Goal: Task Accomplishment & Management: Complete application form

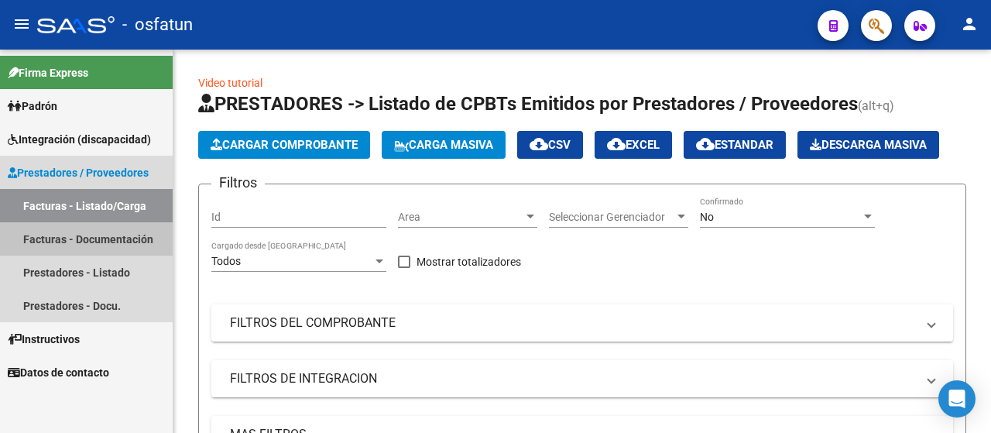
click at [117, 225] on link "Facturas - Documentación" at bounding box center [86, 238] width 173 height 33
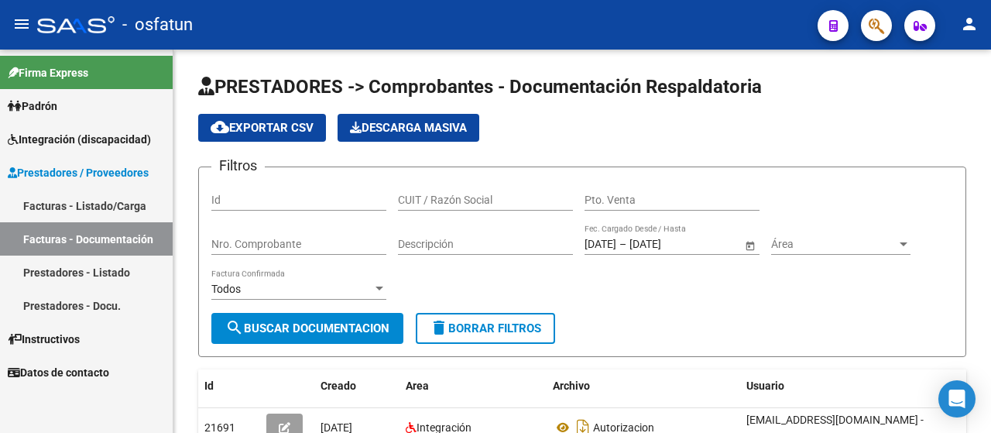
click at [119, 201] on link "Facturas - Listado/Carga" at bounding box center [86, 205] width 173 height 33
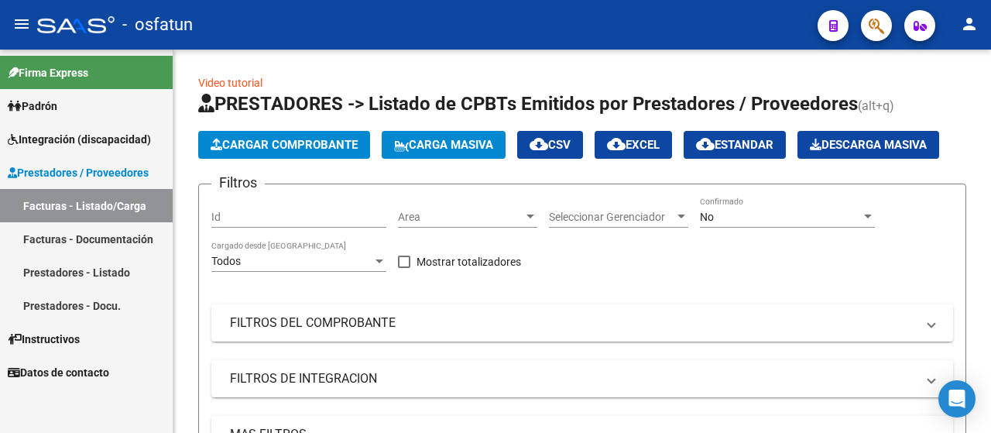
click at [105, 298] on link "Prestadores - Docu." at bounding box center [86, 305] width 173 height 33
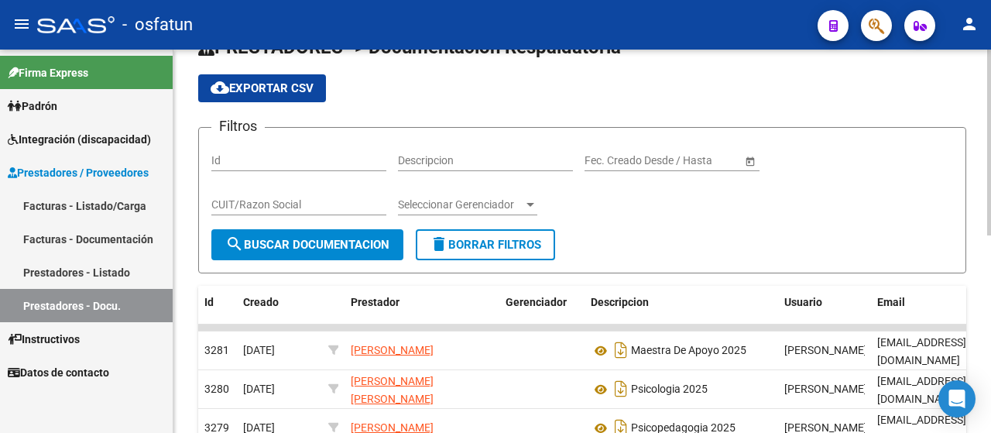
scroll to position [77, 0]
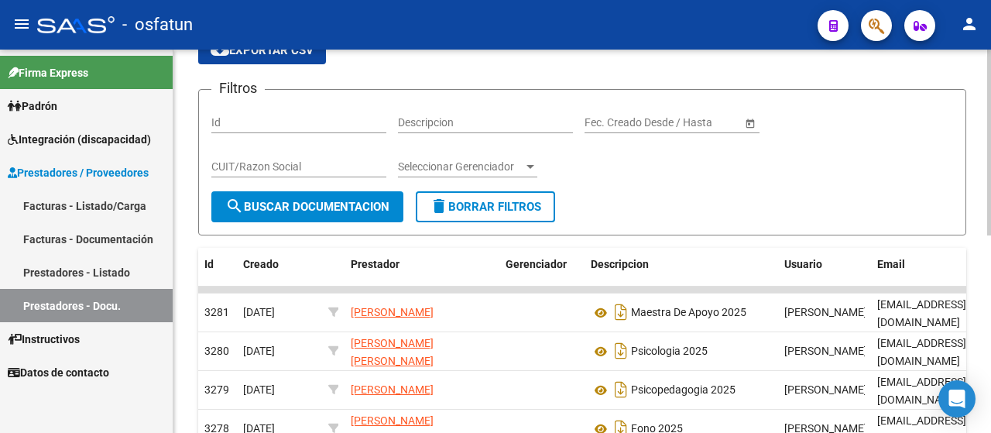
click at [449, 129] on div "Descripcion" at bounding box center [485, 117] width 175 height 31
type input "[PERSON_NAME]"
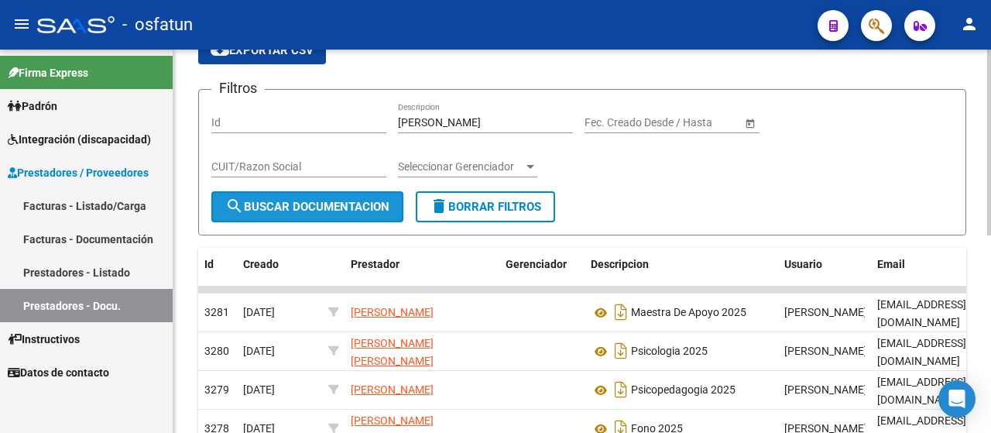
click at [319, 204] on span "search Buscar Documentacion" at bounding box center [307, 207] width 164 height 14
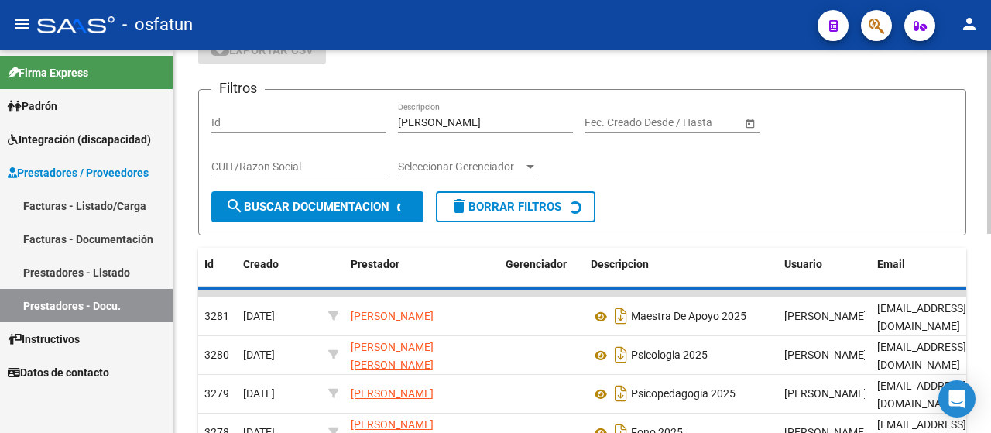
scroll to position [57, 0]
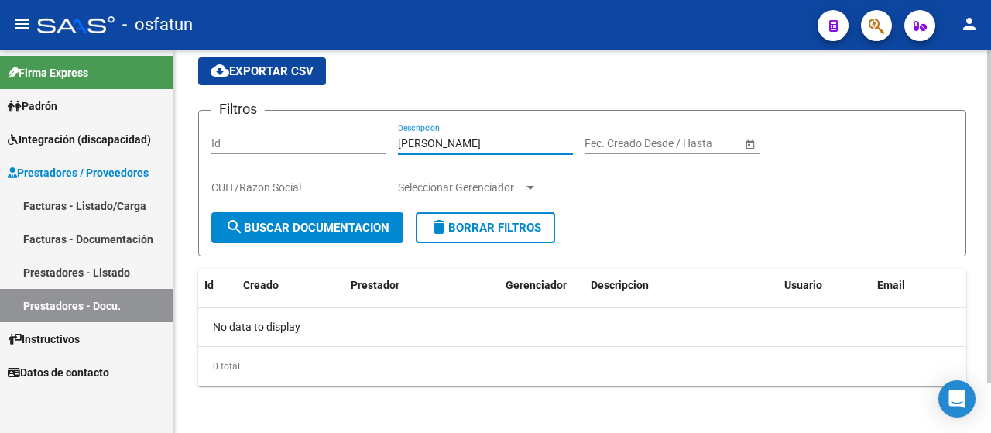
drag, startPoint x: 452, startPoint y: 143, endPoint x: 325, endPoint y: 118, distance: 129.4
click at [322, 119] on form "Filtros Id [PERSON_NAME] Descripcion Start date – End date Fec. Creado Desde / …" at bounding box center [582, 183] width 768 height 146
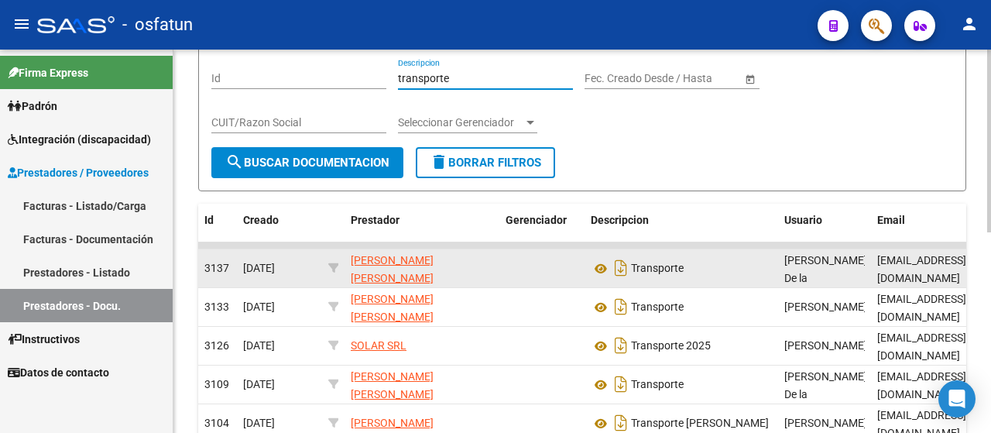
scroll to position [134, 0]
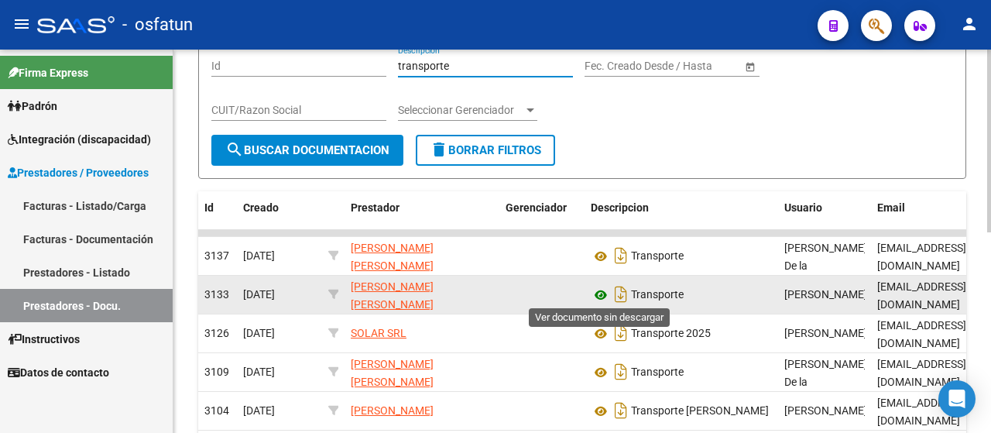
type input "transporte"
click at [595, 294] on icon at bounding box center [601, 295] width 20 height 19
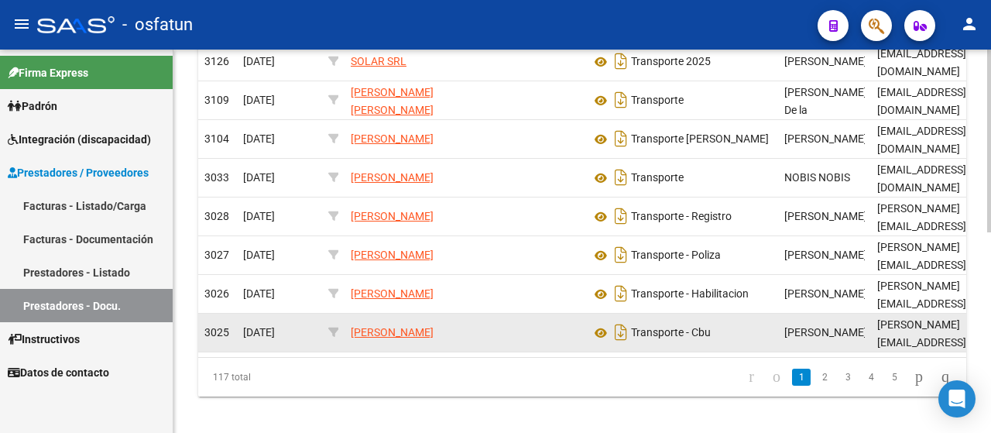
scroll to position [421, 0]
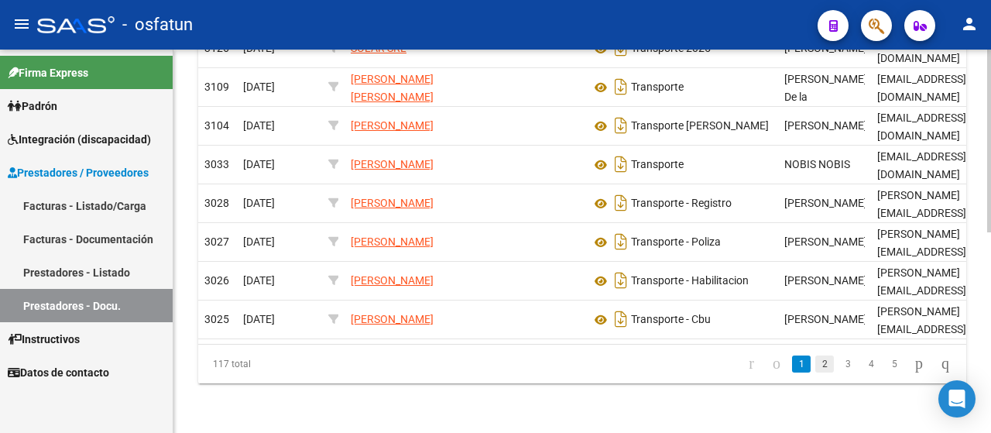
click at [816, 370] on link "2" at bounding box center [825, 364] width 19 height 17
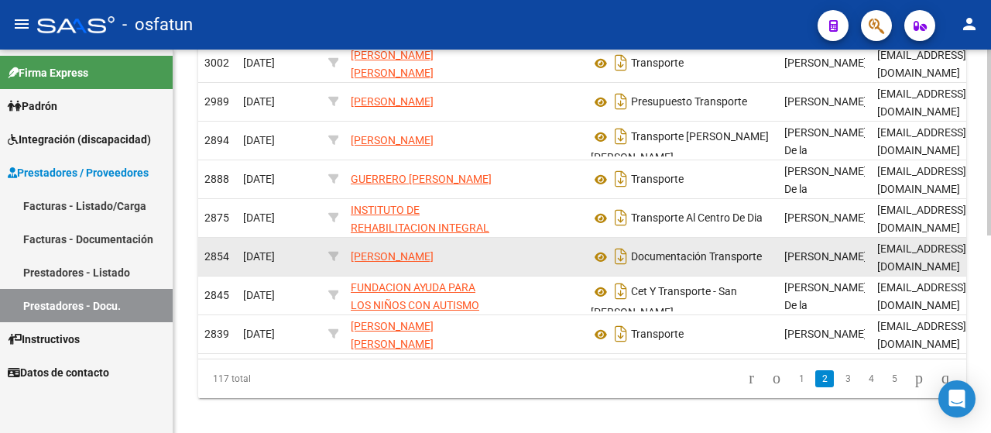
scroll to position [408, 0]
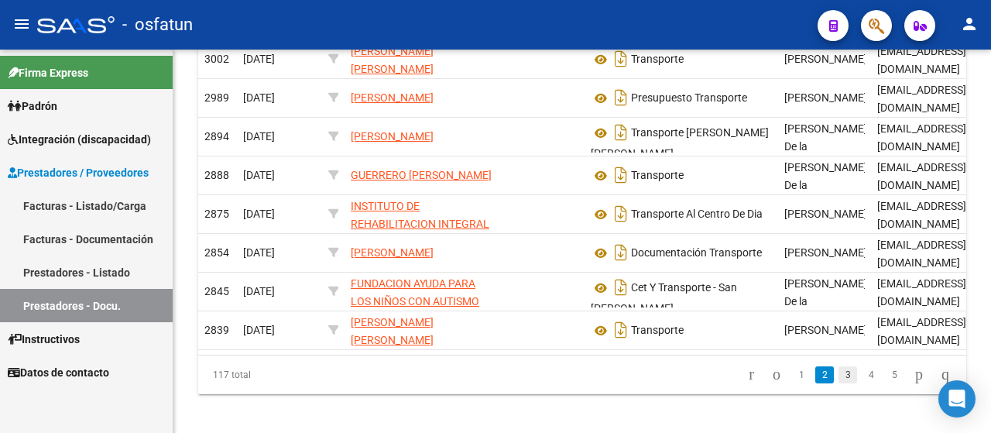
click at [839, 366] on link "3" at bounding box center [848, 374] width 19 height 17
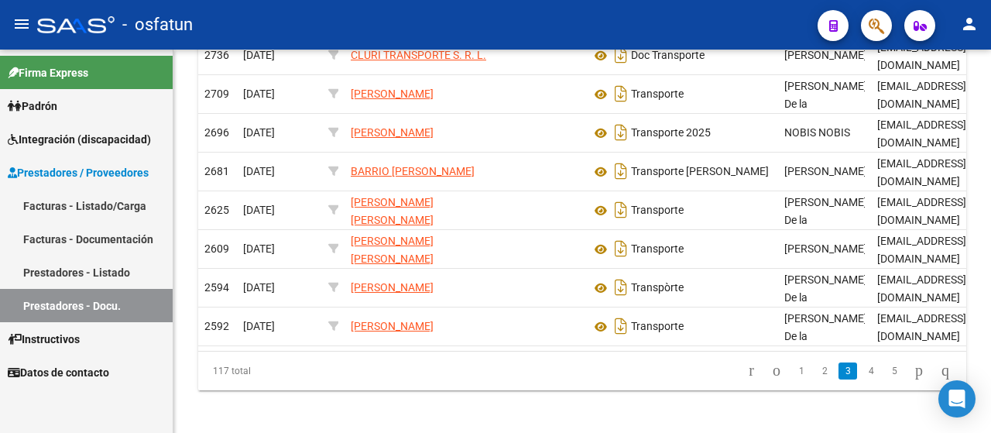
scroll to position [374, 0]
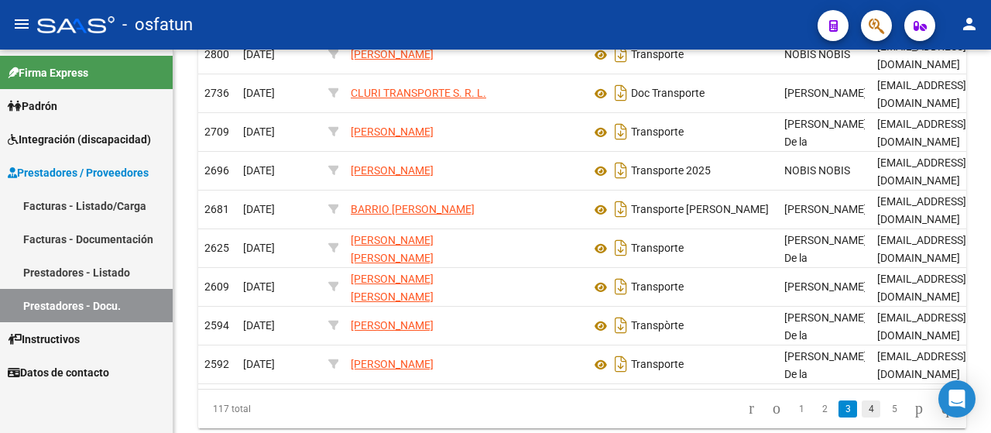
click at [862, 400] on link "4" at bounding box center [871, 408] width 19 height 17
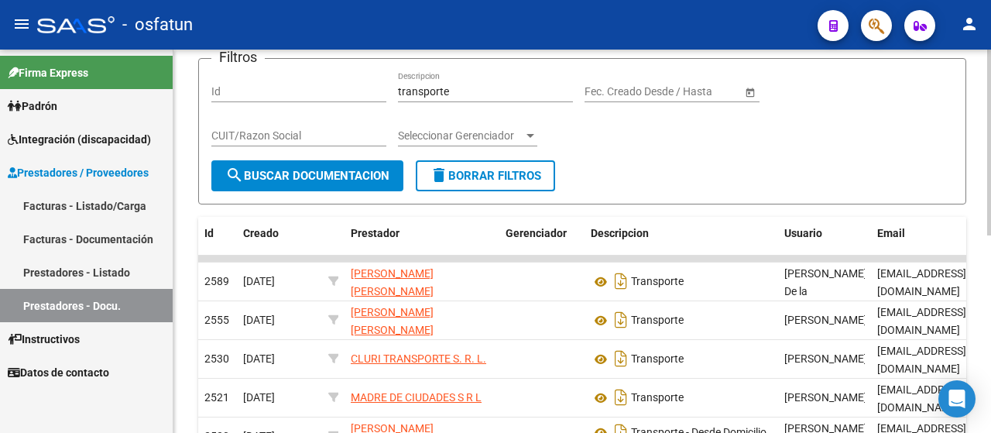
scroll to position [21, 0]
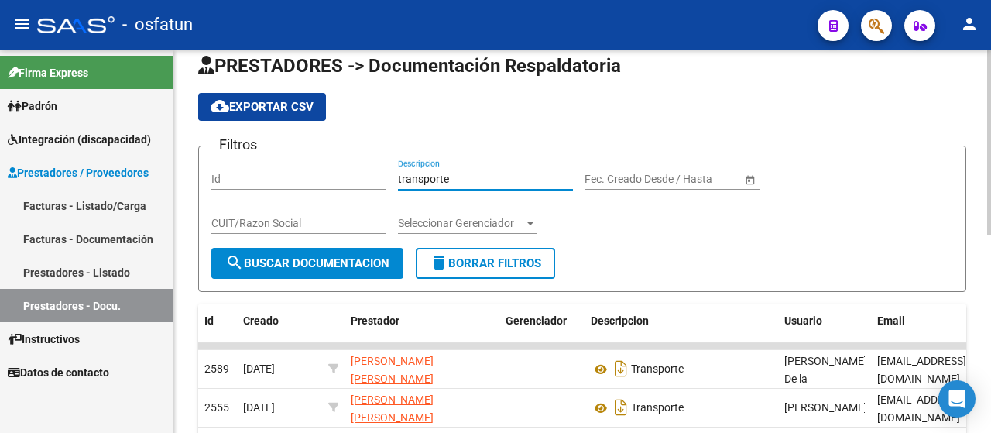
drag, startPoint x: 489, startPoint y: 184, endPoint x: 369, endPoint y: 180, distance: 119.3
click at [358, 184] on div "Filtros Id transporte Descripcion Start date – End date Fec. Creado Desde / Has…" at bounding box center [582, 203] width 742 height 89
click at [448, 179] on input "Descripcion" at bounding box center [485, 179] width 175 height 13
click at [328, 222] on input "CUIT/Razon Social" at bounding box center [298, 223] width 175 height 13
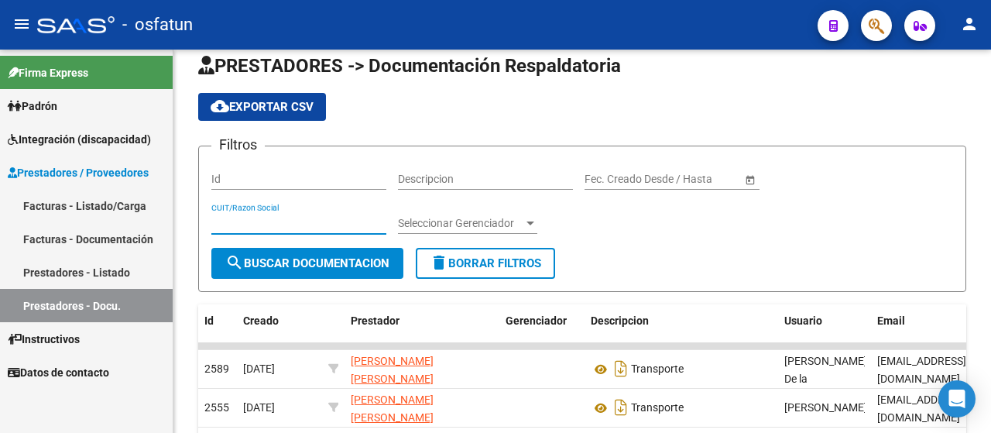
click at [62, 244] on link "Facturas - Documentación" at bounding box center [86, 238] width 173 height 33
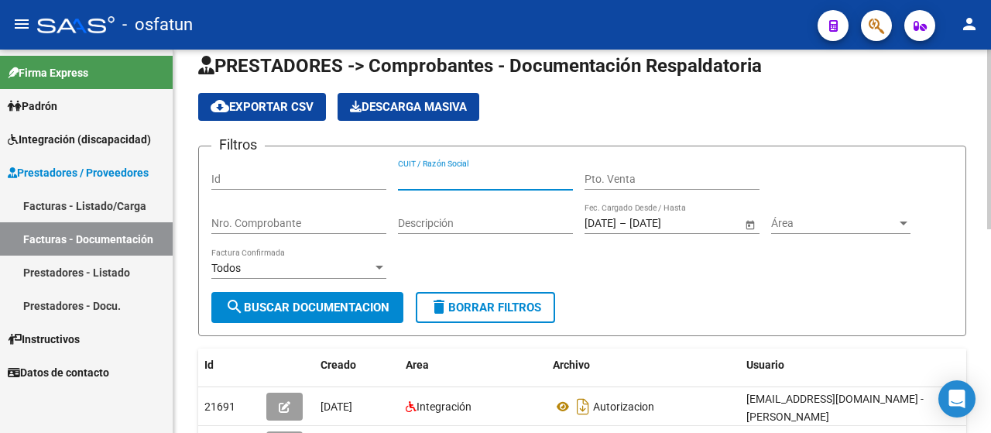
click at [477, 180] on input "CUIT / Razón Social" at bounding box center [485, 179] width 175 height 13
type input "[PERSON_NAME]"
drag, startPoint x: 328, startPoint y: 286, endPoint x: 326, endPoint y: 295, distance: 9.6
click at [328, 290] on div "Todos Factura Confirmada" at bounding box center [298, 270] width 175 height 44
click at [321, 314] on button "search Buscar Documentacion" at bounding box center [307, 307] width 192 height 31
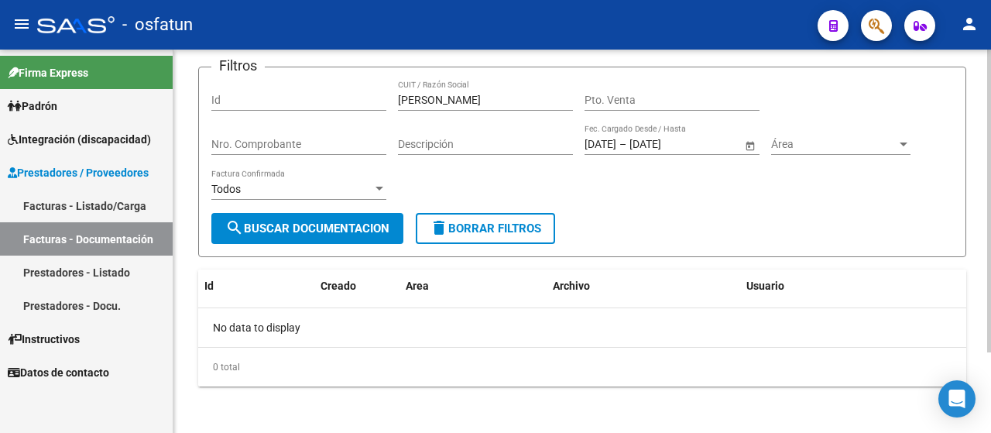
scroll to position [101, 0]
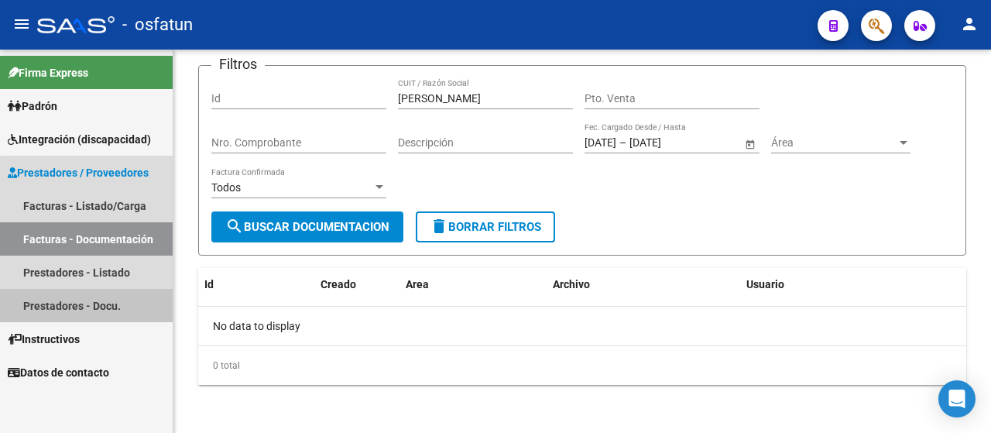
click at [91, 309] on link "Prestadores - Docu." at bounding box center [86, 305] width 173 height 33
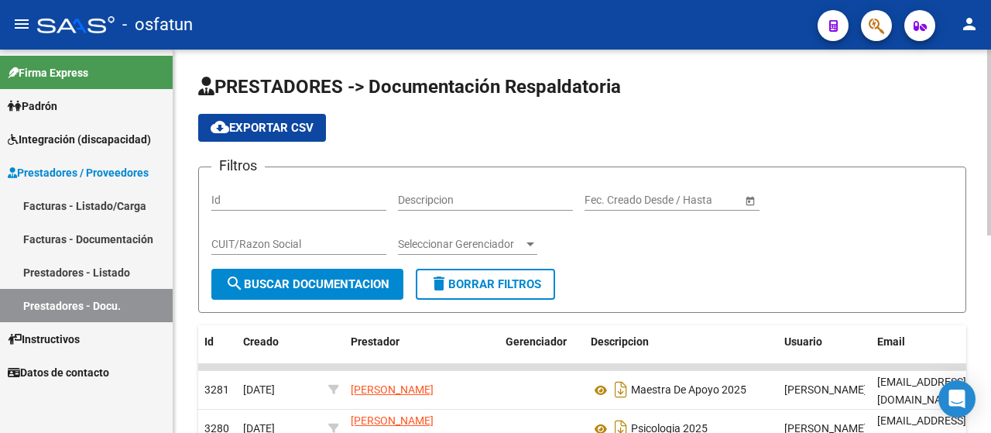
drag, startPoint x: 477, startPoint y: 204, endPoint x: 440, endPoint y: 204, distance: 37.2
click at [467, 204] on input "Descripcion" at bounding box center [485, 200] width 175 height 13
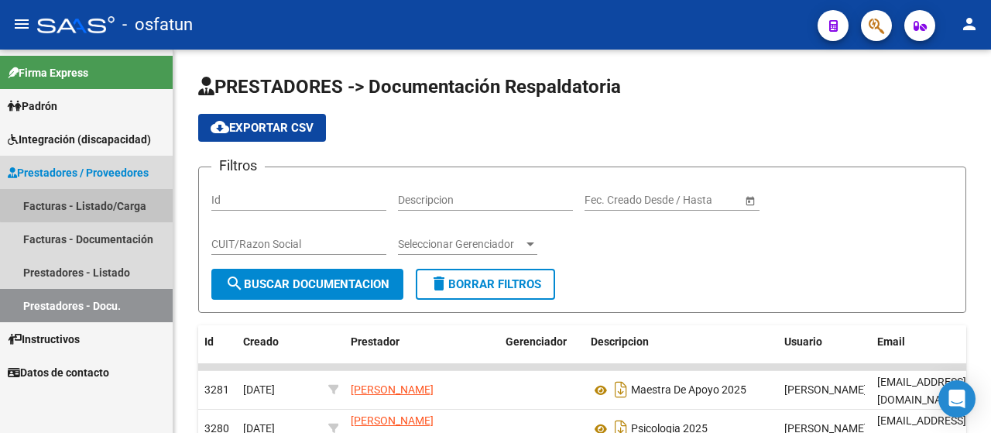
click at [99, 194] on link "Facturas - Listado/Carga" at bounding box center [86, 205] width 173 height 33
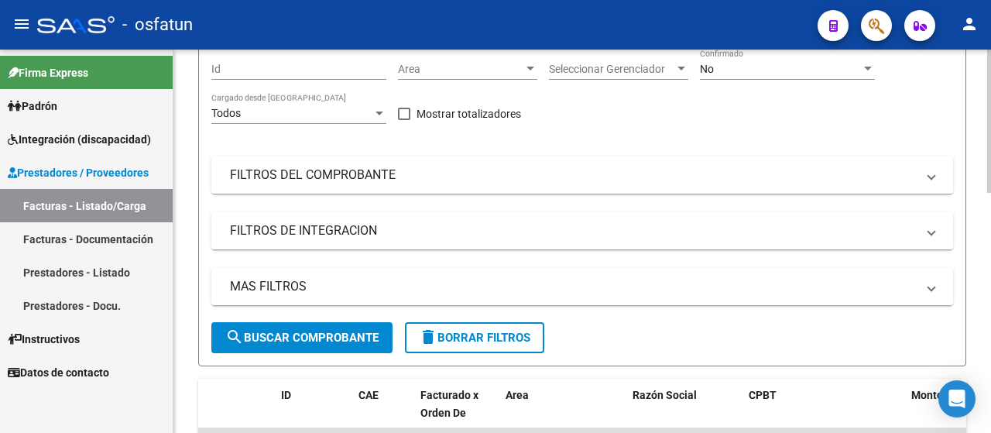
scroll to position [155, 0]
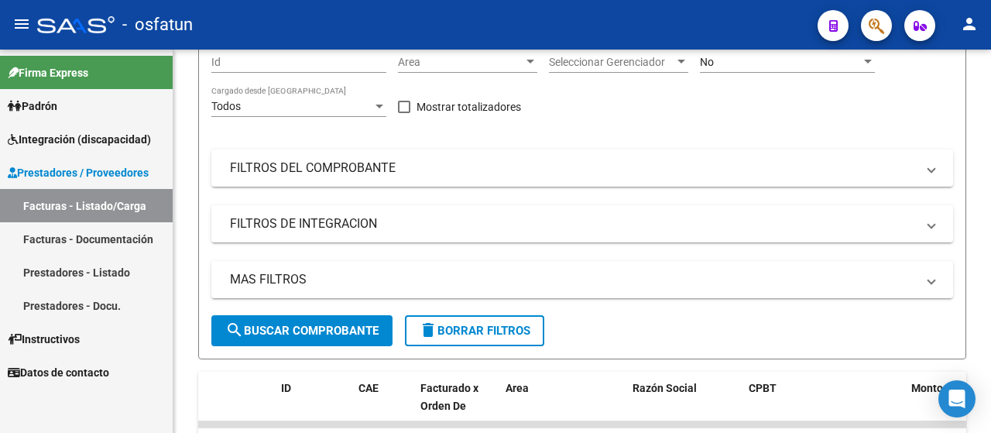
click at [46, 137] on span "Integración (discapacidad)" at bounding box center [79, 139] width 143 height 17
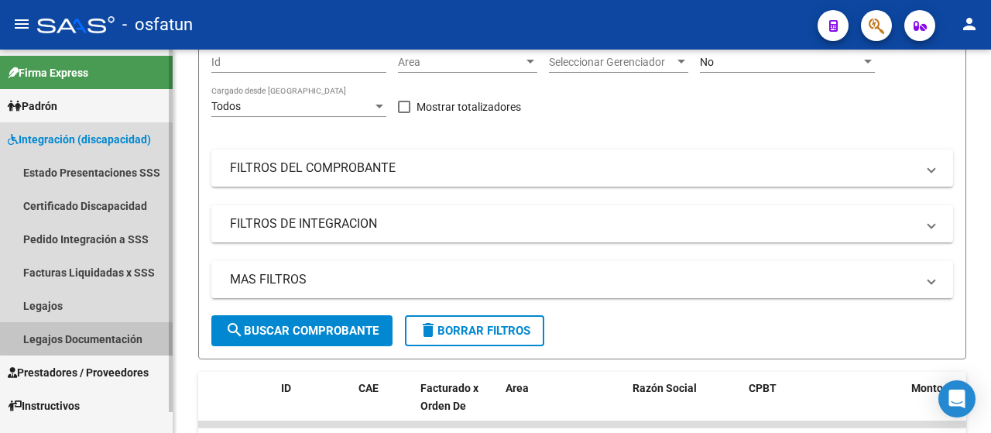
click at [133, 334] on link "Legajos Documentación" at bounding box center [86, 338] width 173 height 33
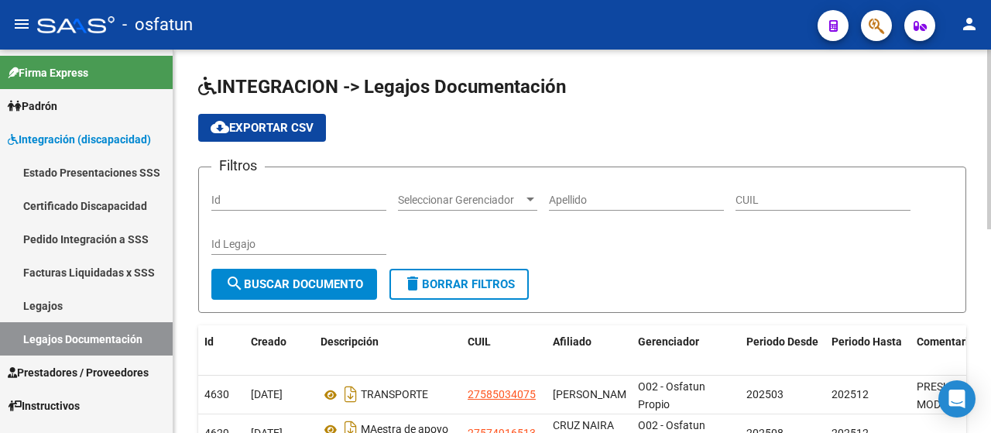
click at [597, 207] on div "Apellido" at bounding box center [636, 195] width 175 height 31
click at [596, 204] on input "Apellido" at bounding box center [636, 200] width 175 height 13
type input "[PERSON_NAME]"
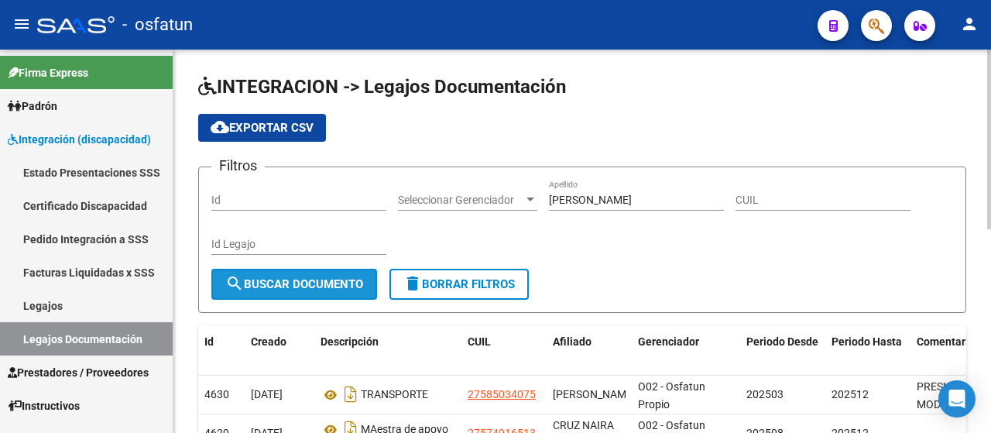
click at [314, 290] on span "search Buscar Documento" at bounding box center [294, 284] width 138 height 14
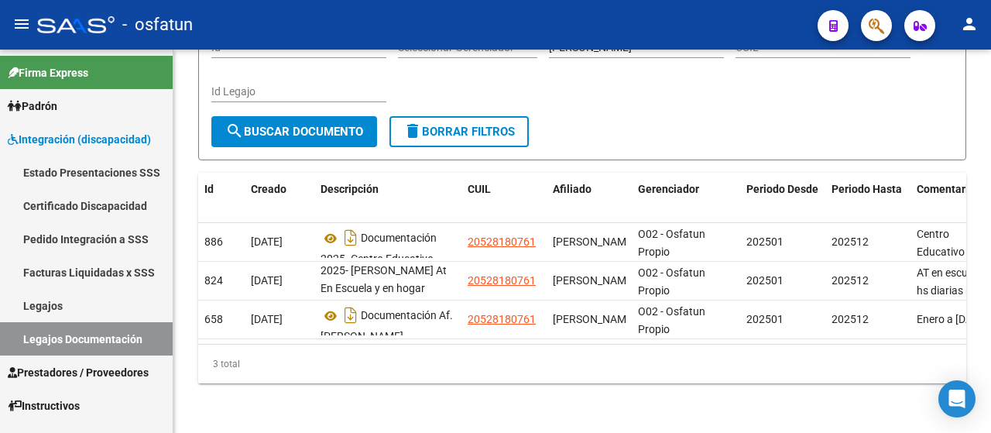
click at [32, 30] on button "menu" at bounding box center [21, 24] width 31 height 31
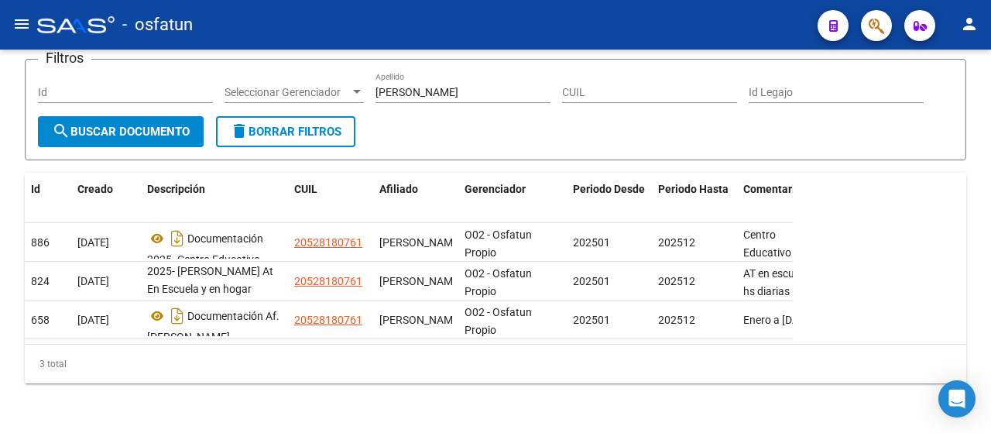
click at [19, 27] on mat-icon "menu" at bounding box center [21, 24] width 19 height 19
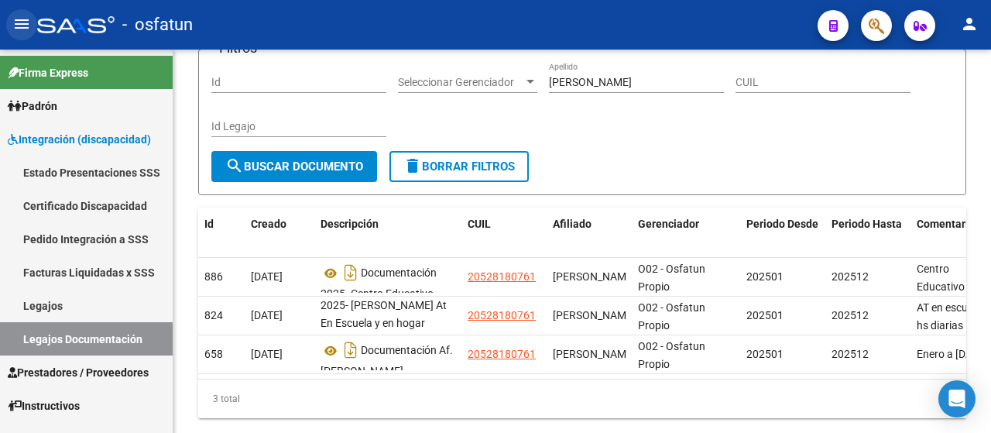
scroll to position [163, 0]
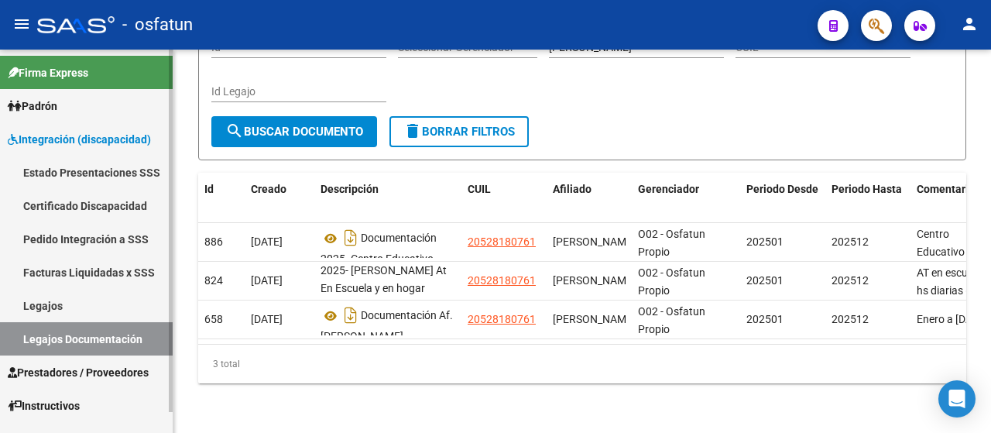
click at [63, 314] on link "Legajos" at bounding box center [86, 305] width 173 height 33
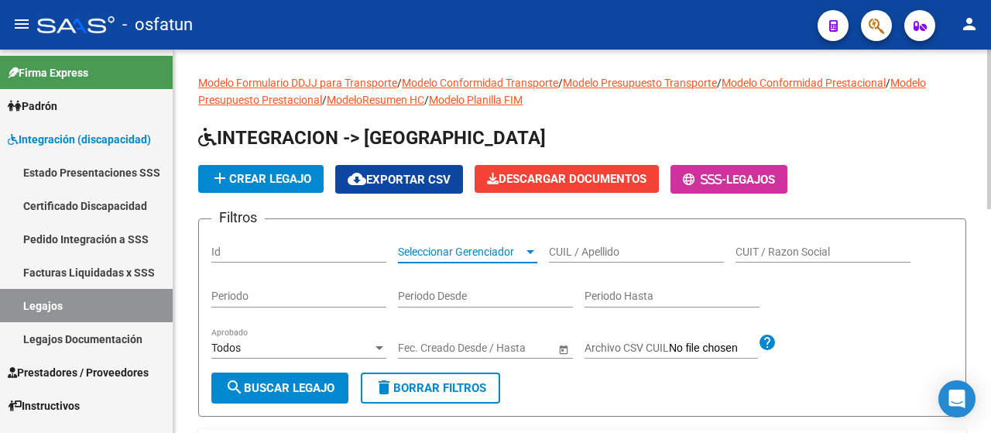
click at [486, 250] on span "Seleccionar Gerenciador" at bounding box center [460, 252] width 125 height 13
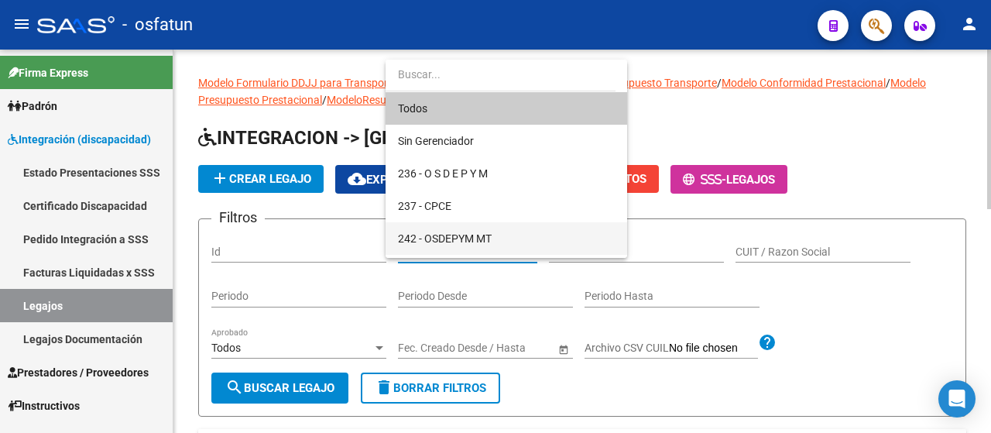
click at [486, 250] on span "242 - OSDEPYM MT" at bounding box center [506, 238] width 217 height 33
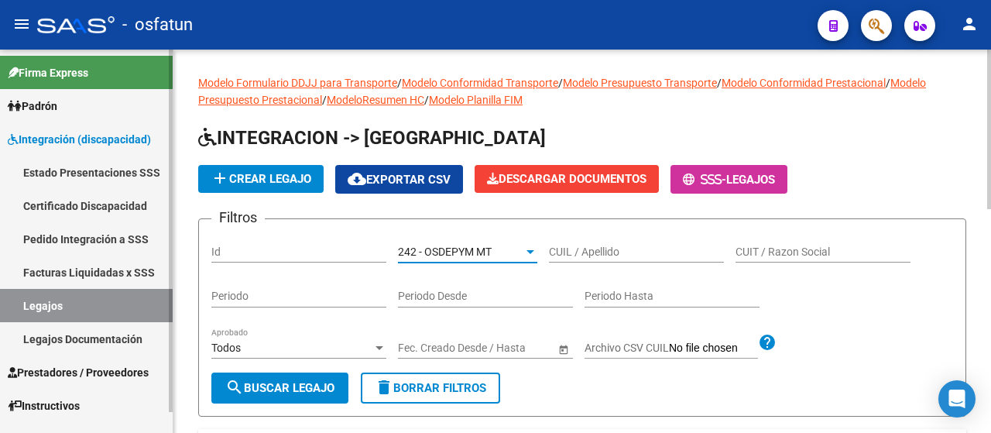
click at [107, 342] on link "Legajos Documentación" at bounding box center [86, 338] width 173 height 33
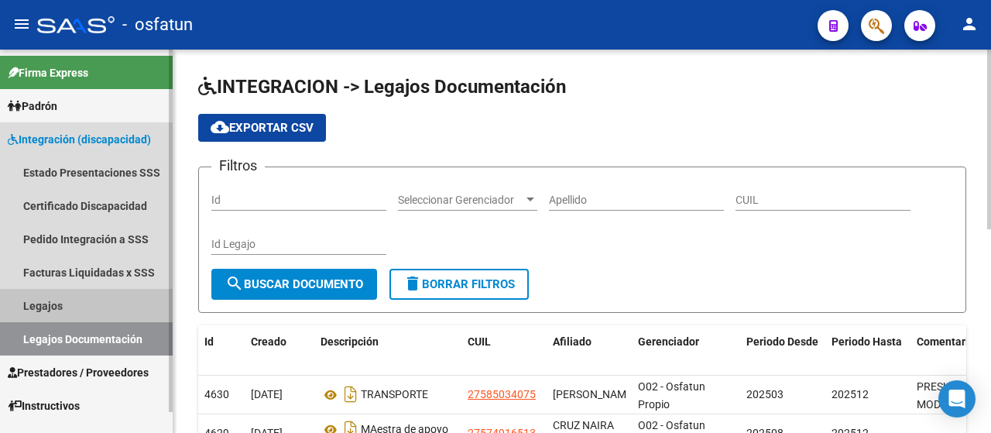
click at [50, 308] on link "Legajos" at bounding box center [86, 305] width 173 height 33
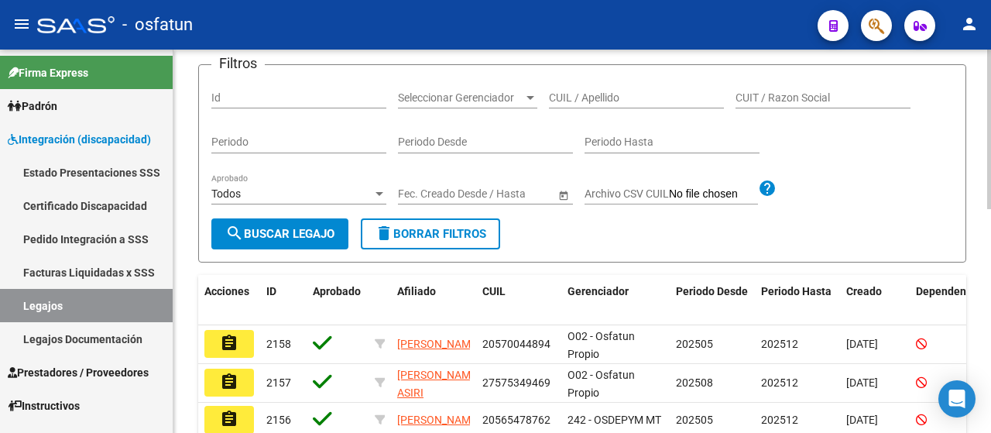
scroll to position [155, 0]
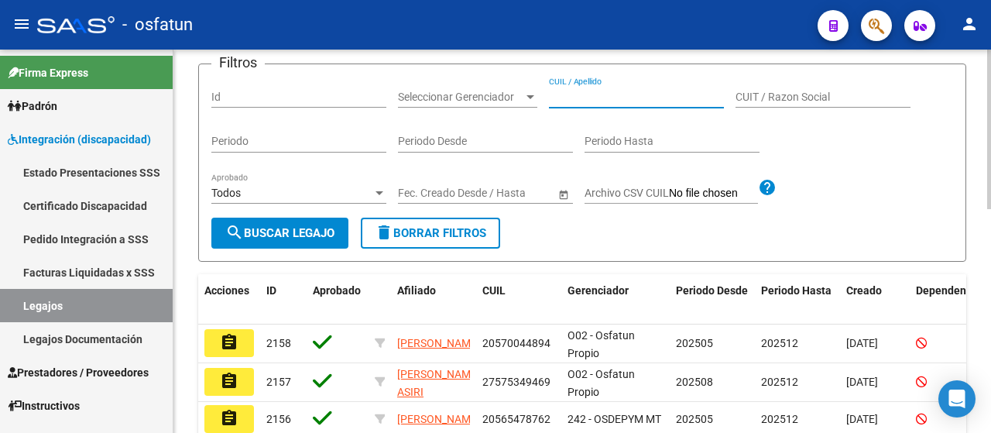
click at [603, 94] on input "CUIL / Apellido" at bounding box center [636, 97] width 175 height 13
type input "[PERSON_NAME]"
click at [265, 218] on button "search Buscar Legajo" at bounding box center [279, 233] width 137 height 31
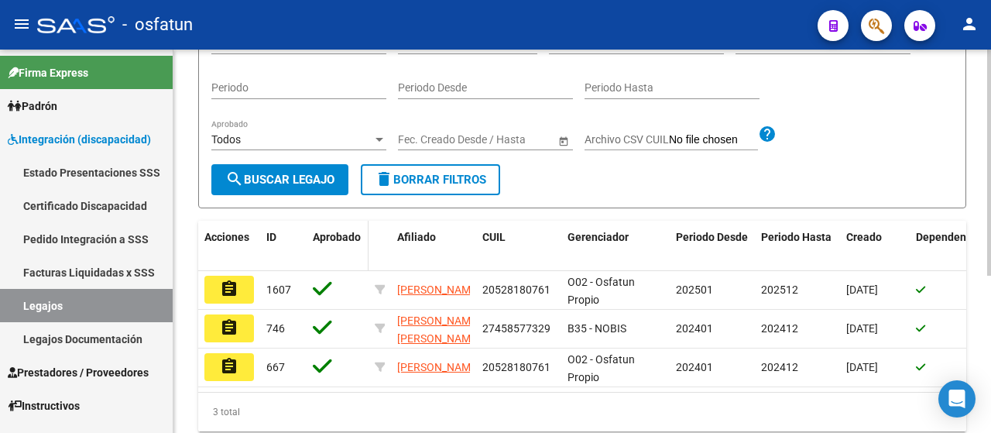
scroll to position [232, 0]
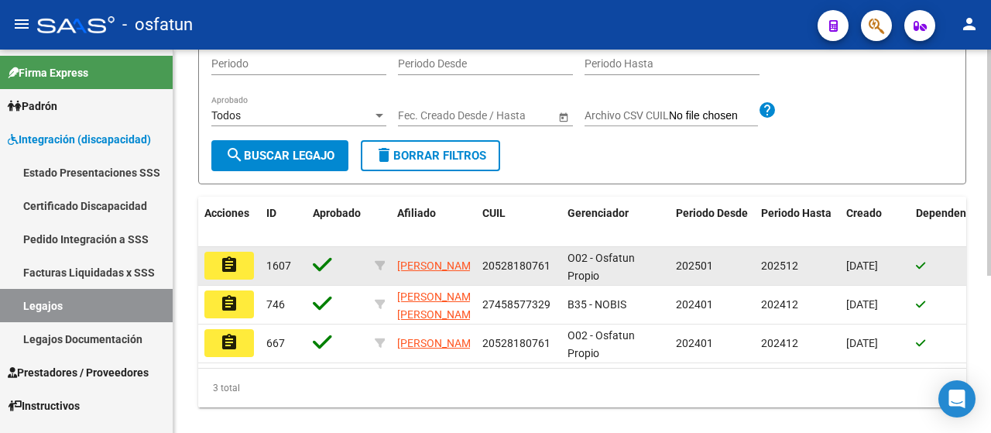
click at [242, 263] on button "assignment" at bounding box center [229, 266] width 50 height 28
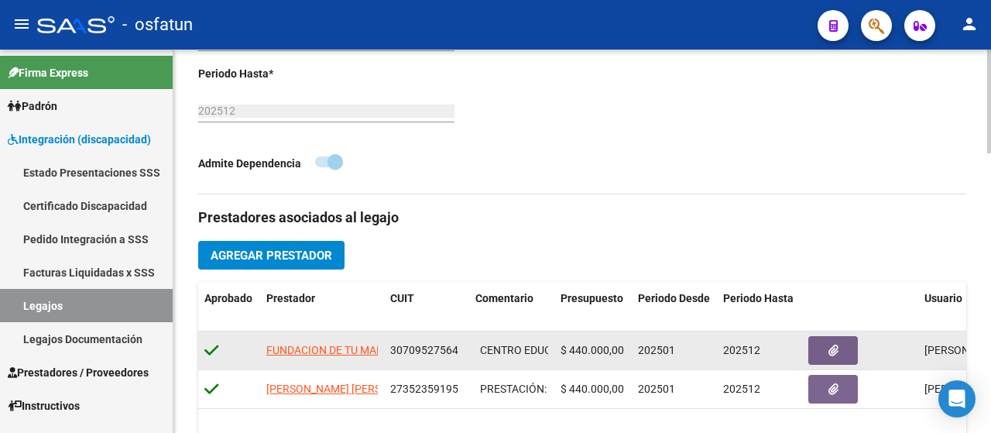
scroll to position [697, 0]
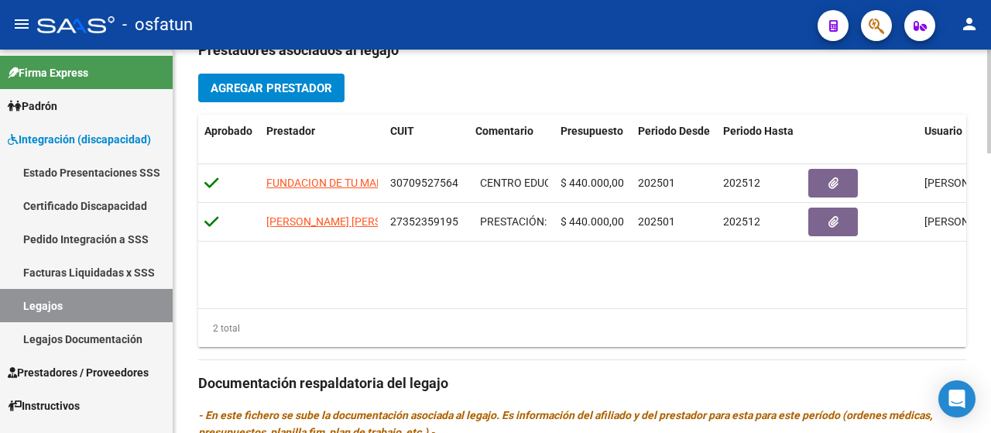
click at [290, 97] on button "Agregar Prestador" at bounding box center [271, 88] width 146 height 29
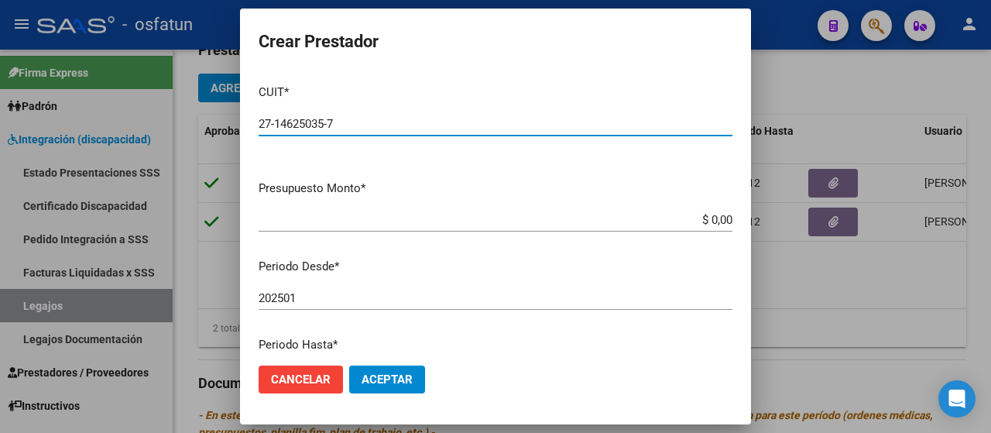
type input "27-14625035-7"
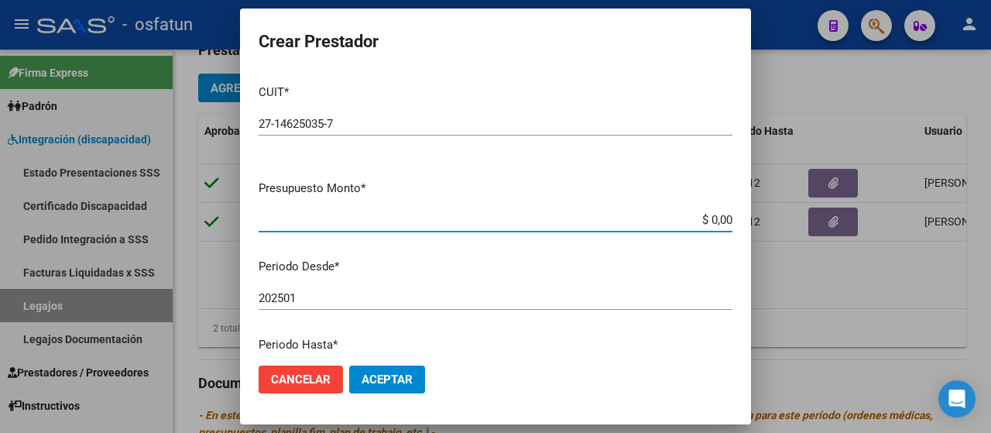
click at [319, 222] on input "$ 0,00" at bounding box center [496, 220] width 474 height 14
type input "$ 16.650,00"
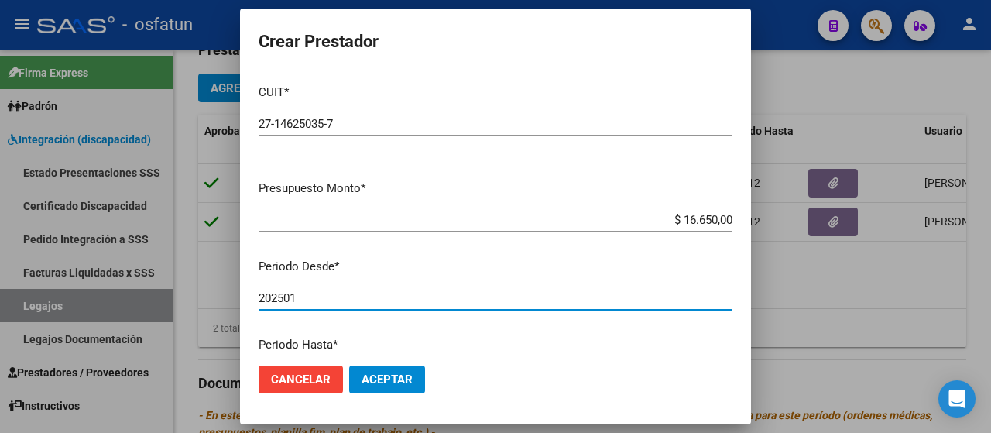
click at [301, 297] on input "202501" at bounding box center [496, 298] width 474 height 14
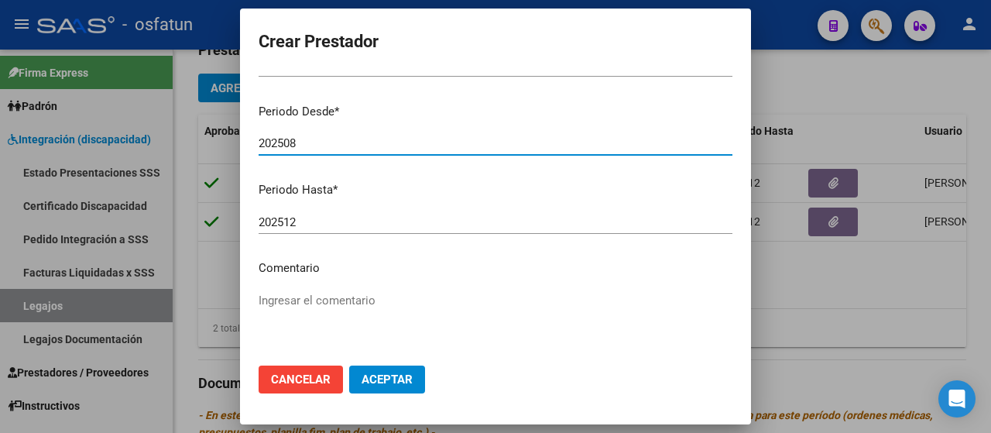
type input "202508"
click at [303, 224] on input "202512" at bounding box center [496, 222] width 474 height 14
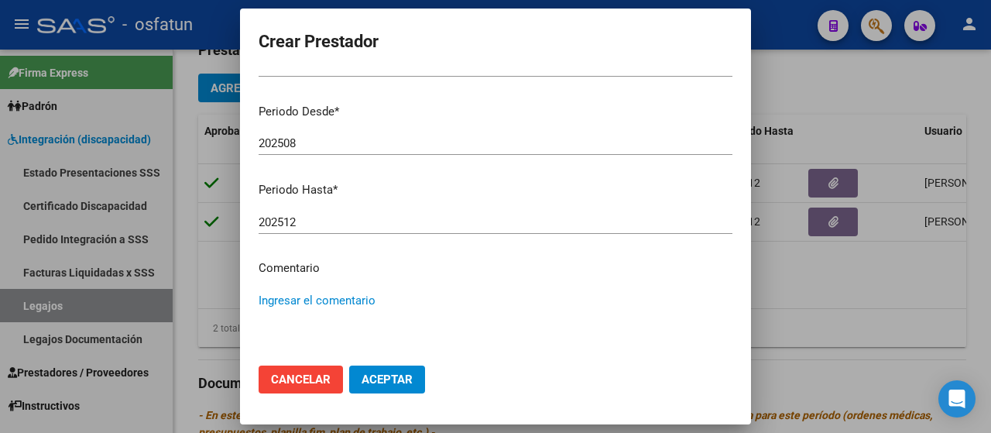
click at [281, 292] on textarea "Ingresar el comentario" at bounding box center [496, 328] width 474 height 73
paste textarea "TRANSPORTE ESPECIAL CON DEPENDENCIA A ESCUELA ESPECIAL Nº 1; 25.6 KMS MENSUALES…"
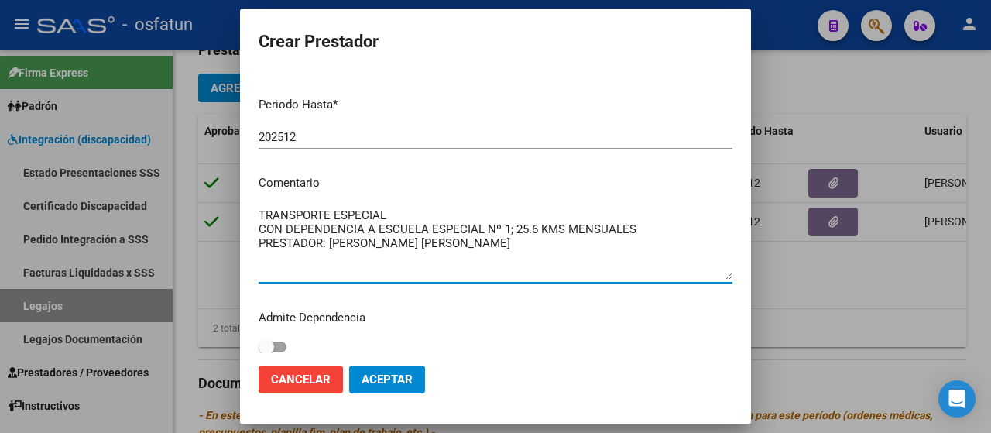
scroll to position [249, 0]
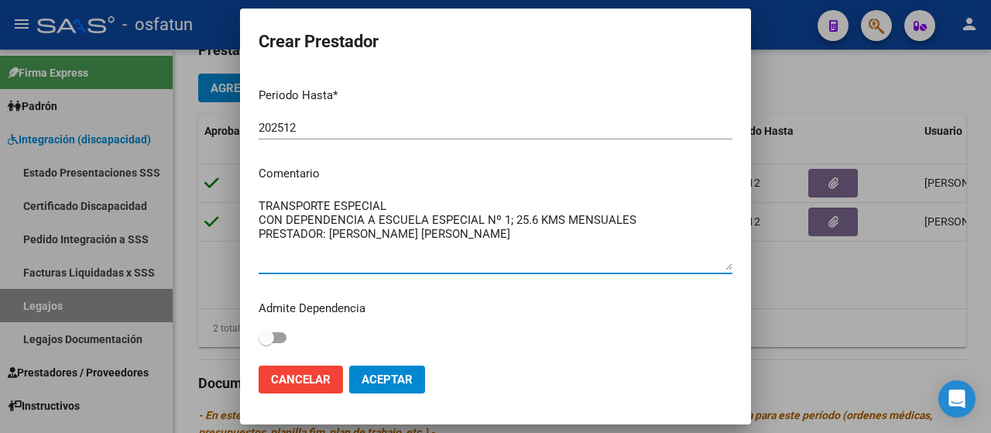
type textarea "TRANSPORTE ESPECIAL CON DEPENDENCIA A ESCUELA ESPECIAL Nº 1; 25.6 KMS MENSUALES…"
click at [279, 331] on label at bounding box center [273, 337] width 28 height 19
click at [266, 343] on input "checkbox" at bounding box center [266, 343] width 1 height 1
checkbox input "true"
click at [401, 378] on span "Aceptar" at bounding box center [387, 380] width 51 height 14
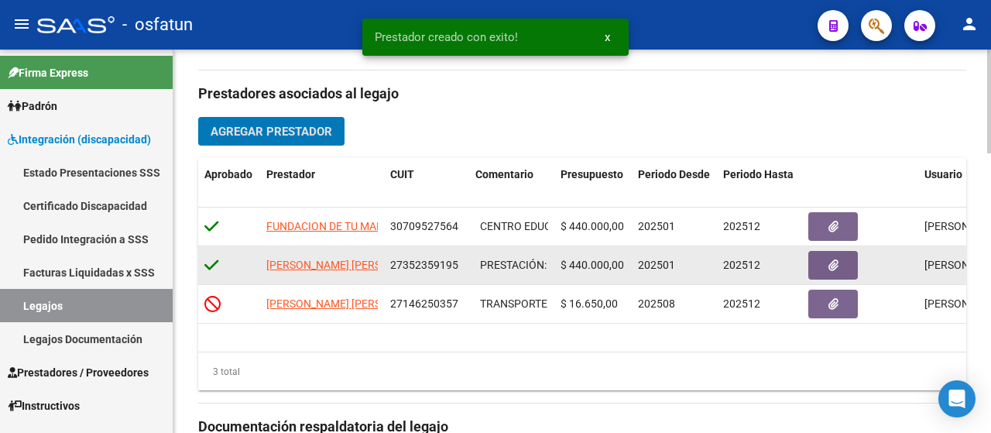
scroll to position [620, 0]
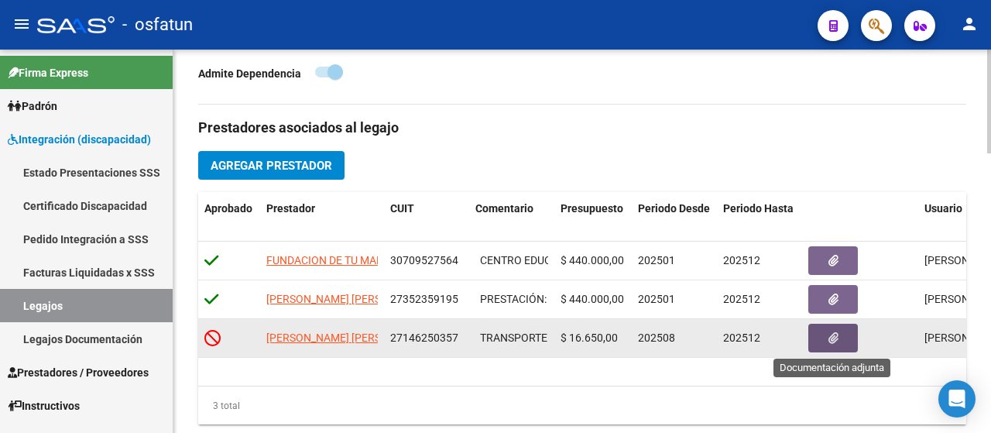
click at [818, 343] on button "button" at bounding box center [834, 338] width 50 height 29
click at [214, 338] on icon at bounding box center [212, 337] width 16 height 17
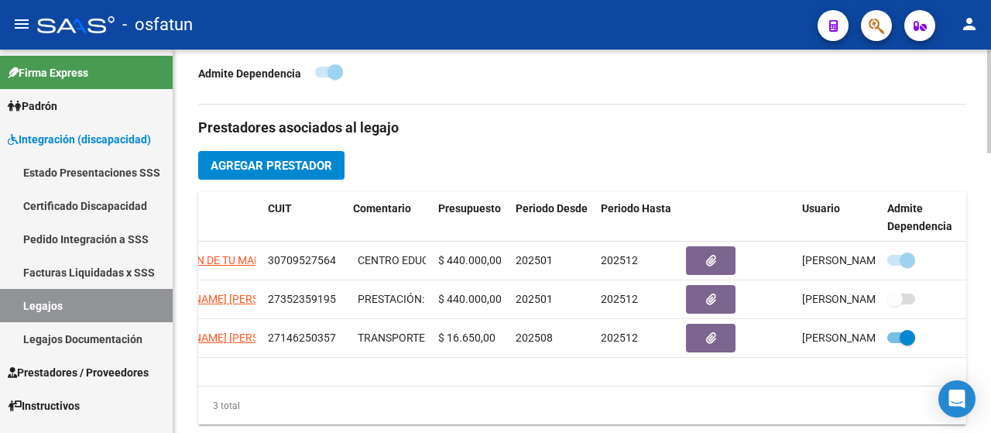
scroll to position [0, 74]
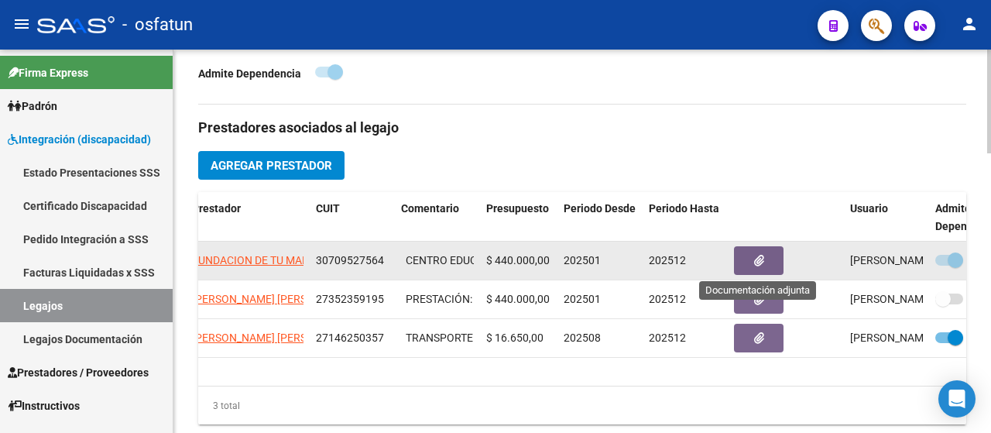
click at [744, 266] on button "button" at bounding box center [759, 260] width 50 height 29
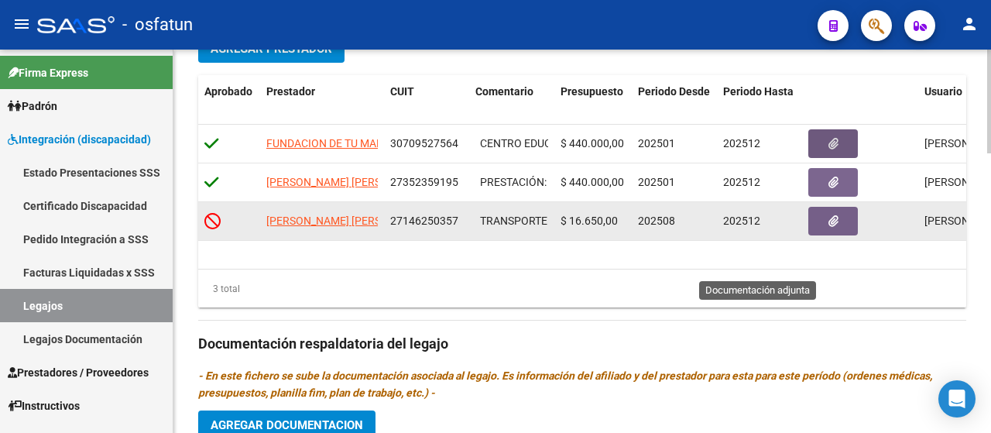
scroll to position [697, 0]
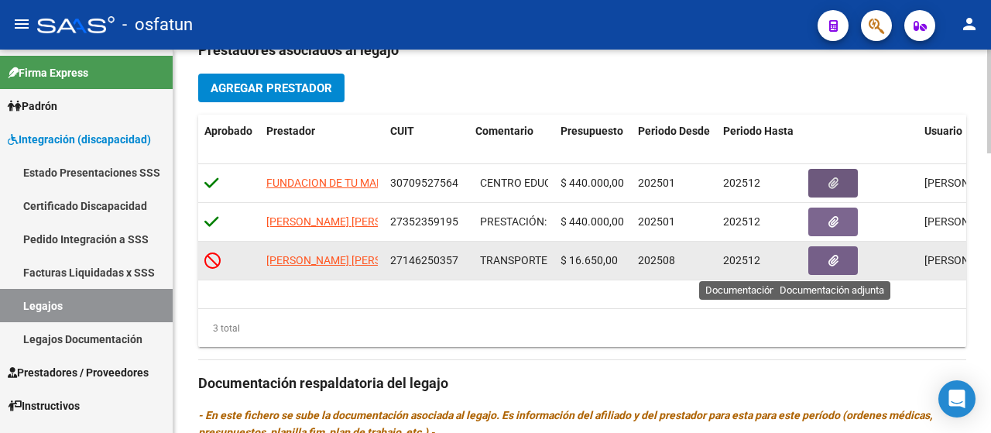
click at [823, 259] on button "button" at bounding box center [834, 260] width 50 height 29
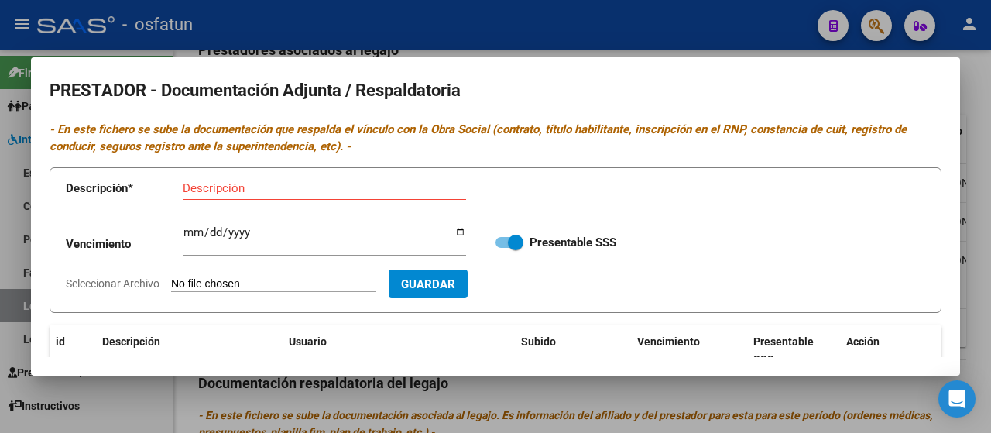
click at [979, 75] on div at bounding box center [495, 216] width 991 height 433
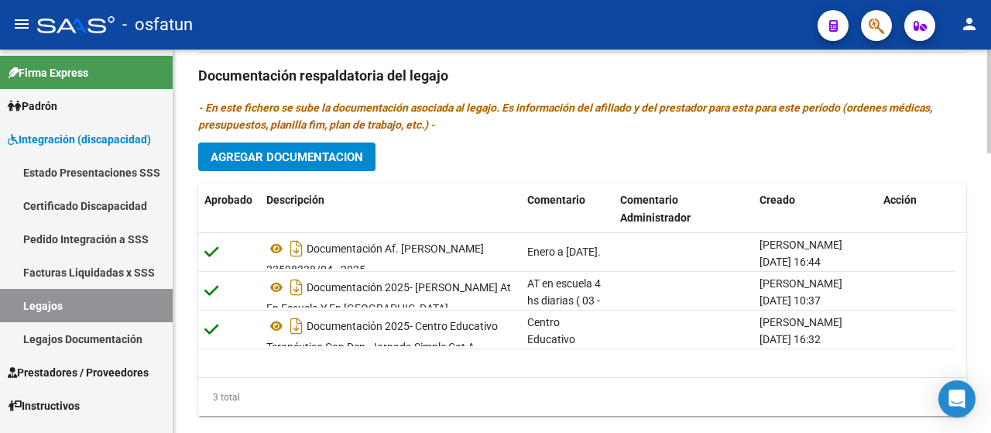
scroll to position [1007, 0]
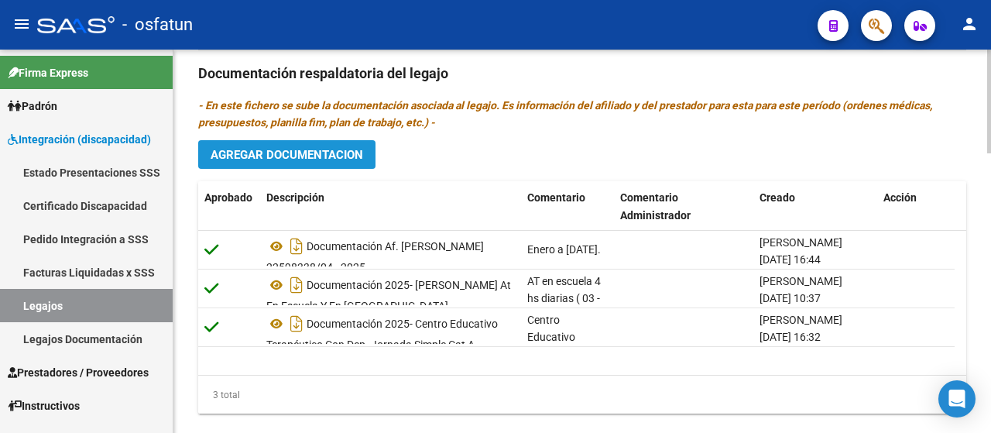
click at [284, 152] on span "Agregar Documentacion" at bounding box center [287, 155] width 153 height 14
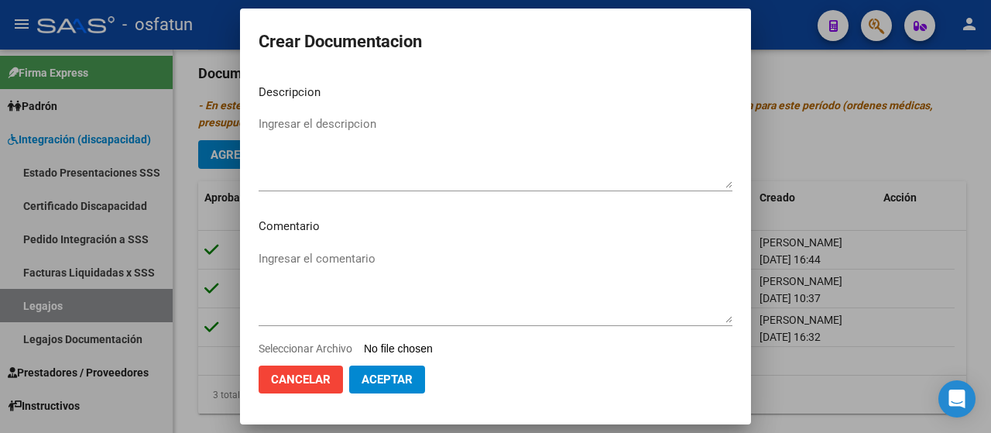
click at [829, 121] on div at bounding box center [495, 216] width 991 height 433
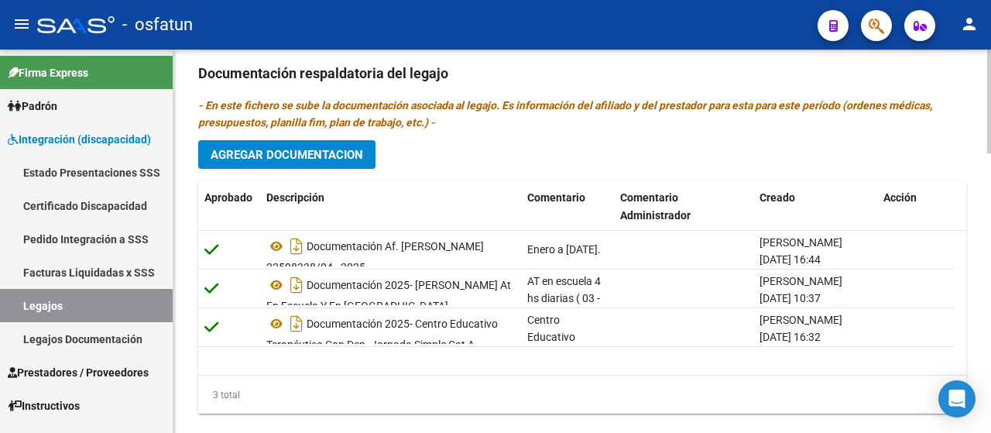
click at [331, 153] on span "Agregar Documentacion" at bounding box center [287, 155] width 153 height 14
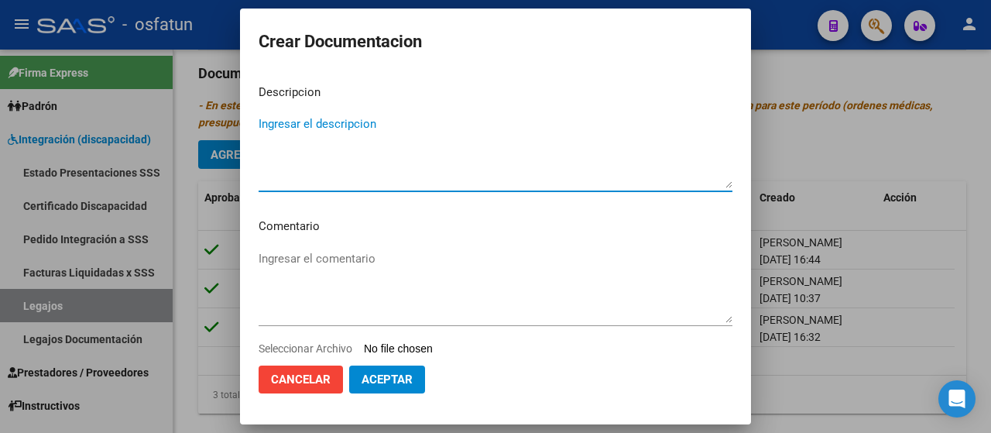
type textarea "A"
type textarea "Presupuesto - Se agrega un"
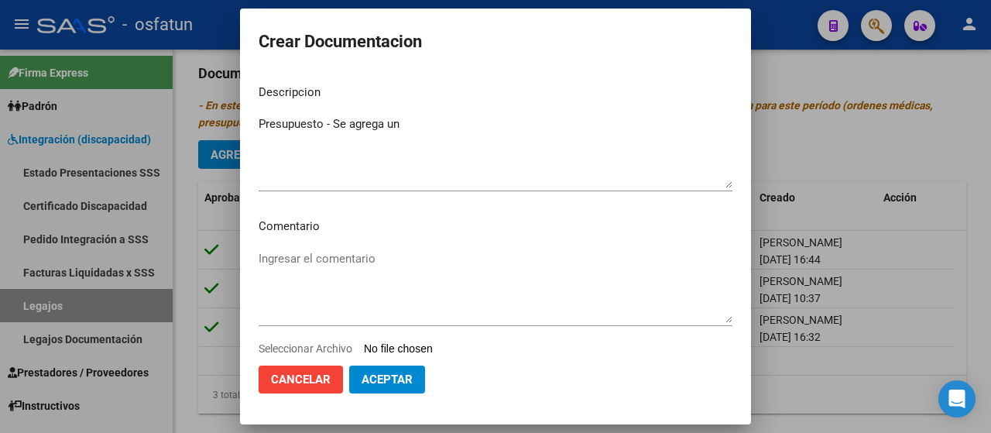
click at [874, 115] on div at bounding box center [495, 216] width 991 height 433
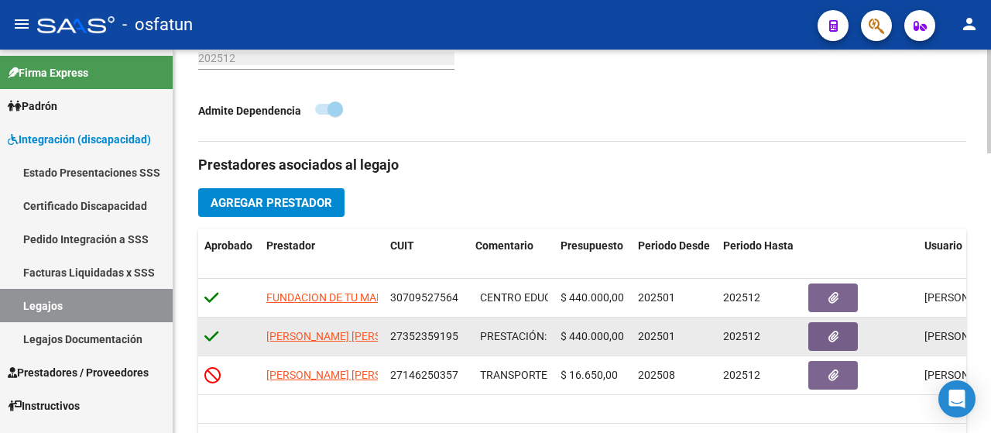
scroll to position [620, 0]
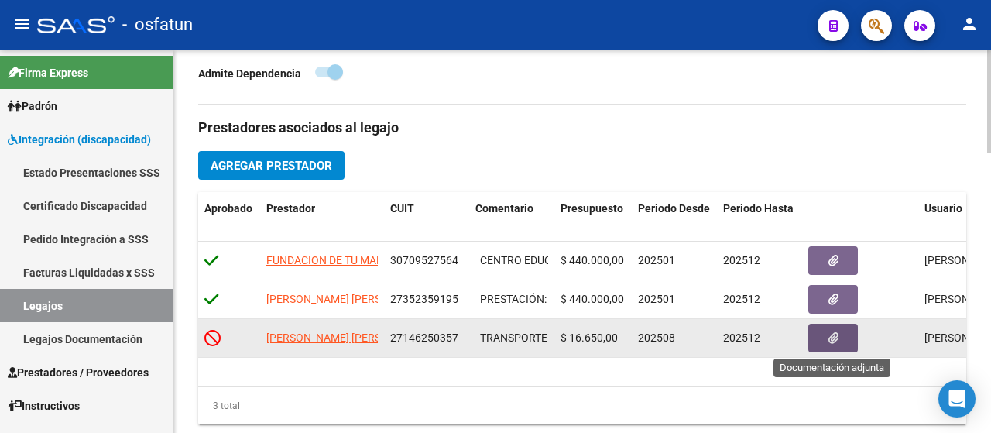
click at [835, 334] on icon "button" at bounding box center [834, 338] width 10 height 12
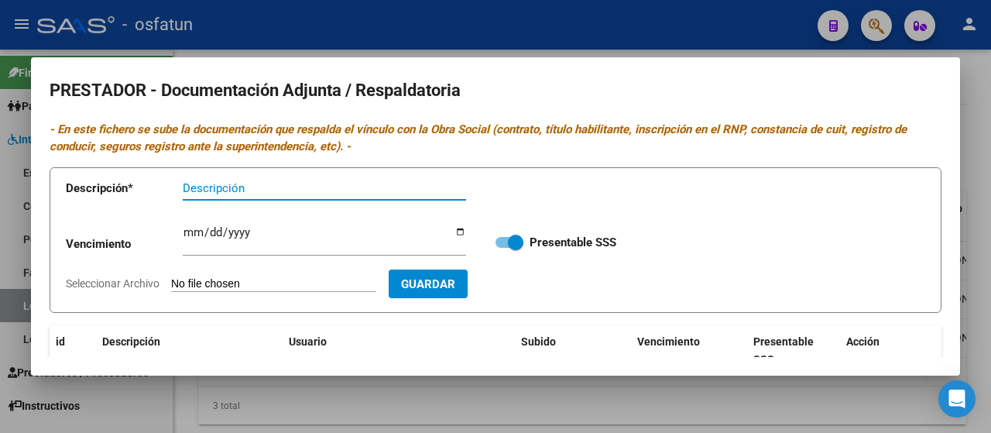
click at [984, 128] on div at bounding box center [495, 216] width 991 height 433
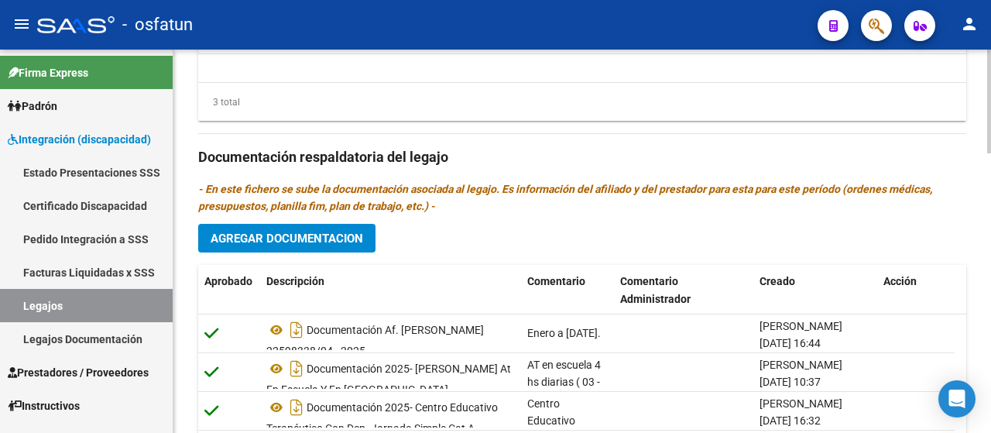
scroll to position [930, 0]
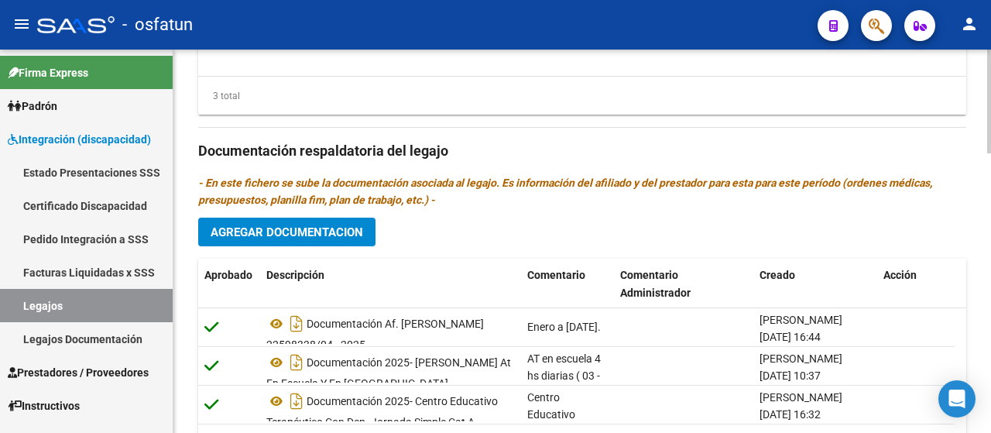
click at [309, 235] on span "Agregar Documentacion" at bounding box center [287, 232] width 153 height 14
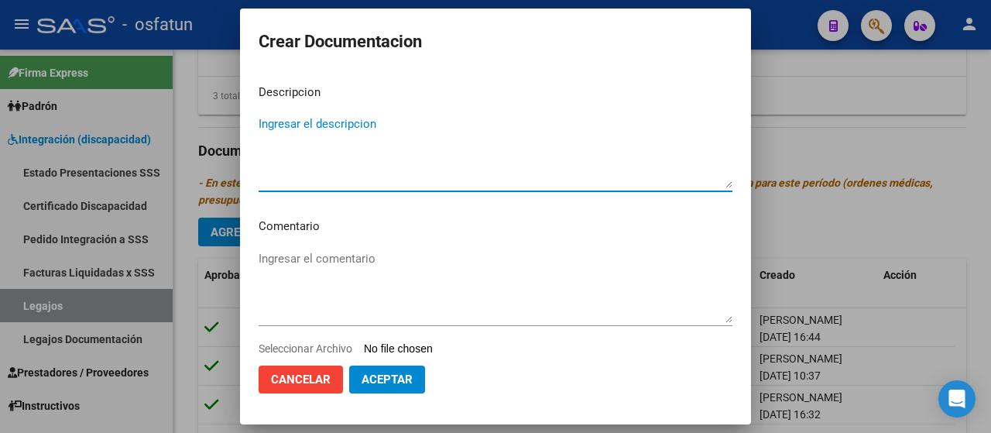
click at [864, 203] on div at bounding box center [495, 216] width 991 height 433
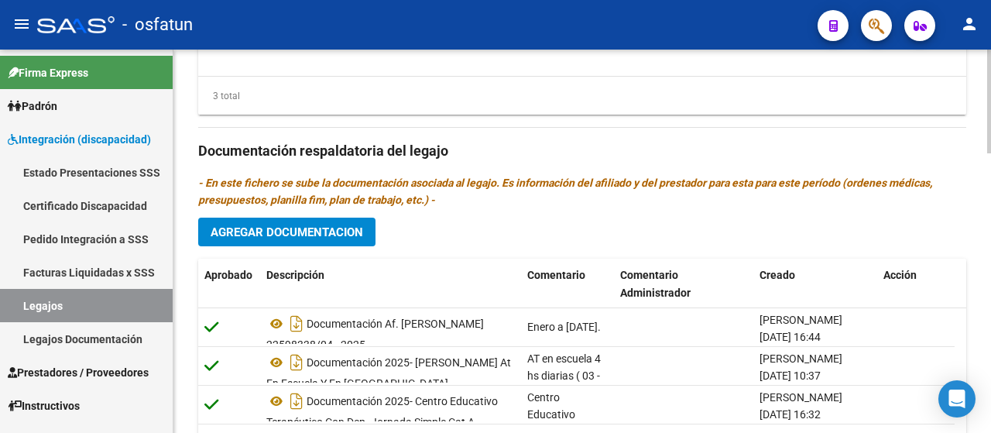
click at [325, 232] on span "Agregar Documentacion" at bounding box center [287, 232] width 153 height 14
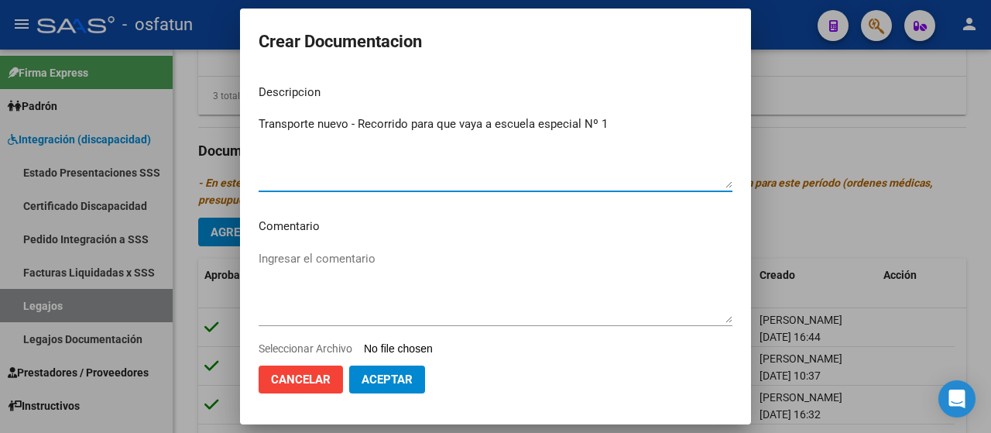
type textarea "Transporte nuevo - Recorrido para que vaya a escuela especial Nº 1"
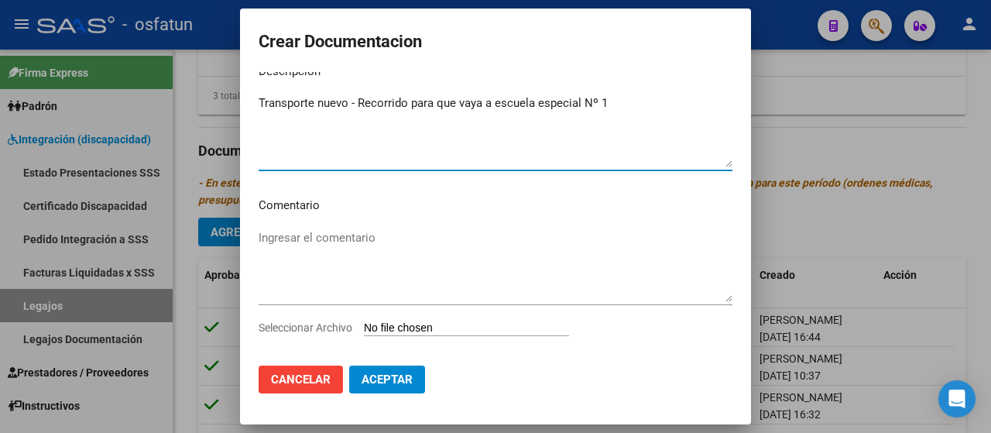
scroll to position [41, 0]
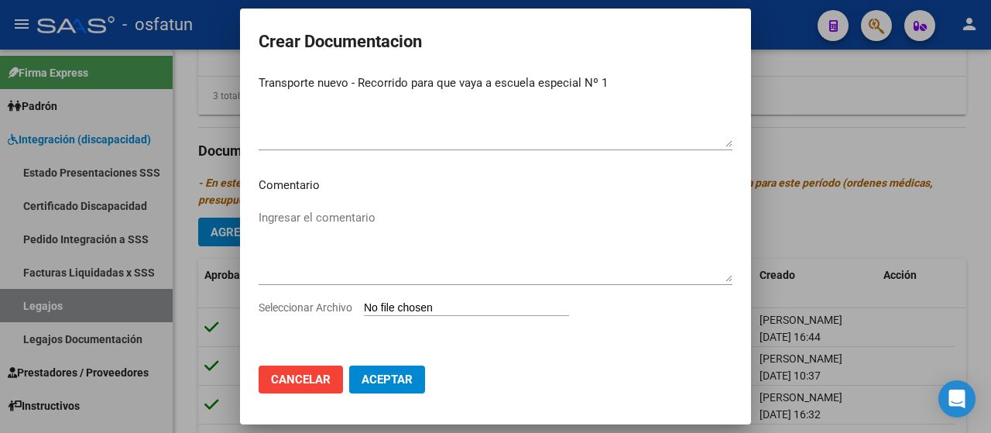
click at [410, 309] on input "Seleccionar Archivo" at bounding box center [466, 308] width 205 height 15
type input "C:\fakepath\[PERSON_NAME] medico.pdf"
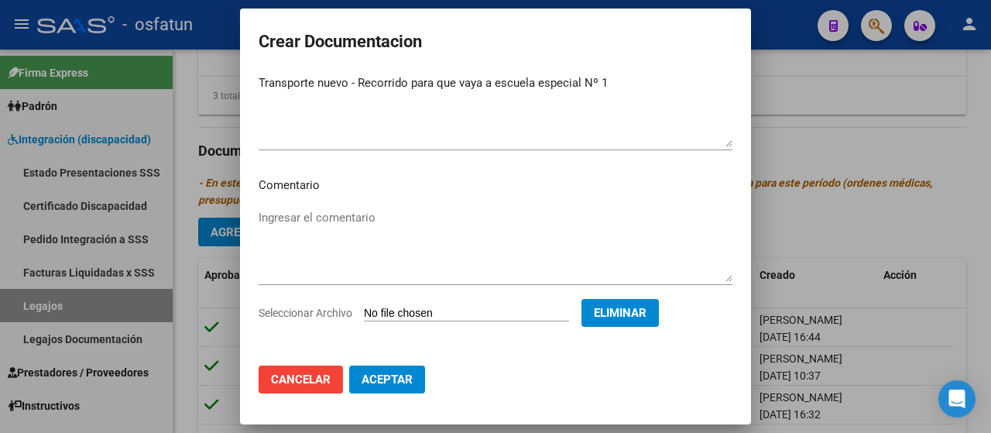
click at [632, 315] on span "Eliminar" at bounding box center [620, 313] width 53 height 14
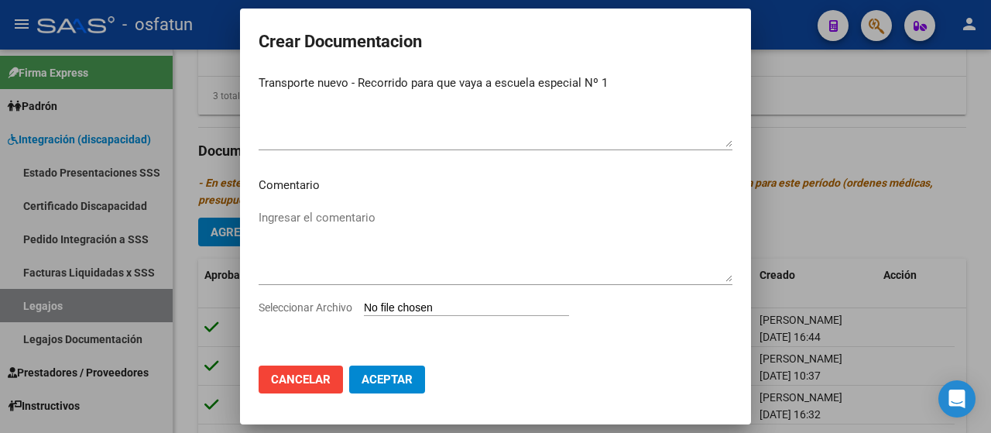
click at [858, 150] on div at bounding box center [495, 216] width 991 height 433
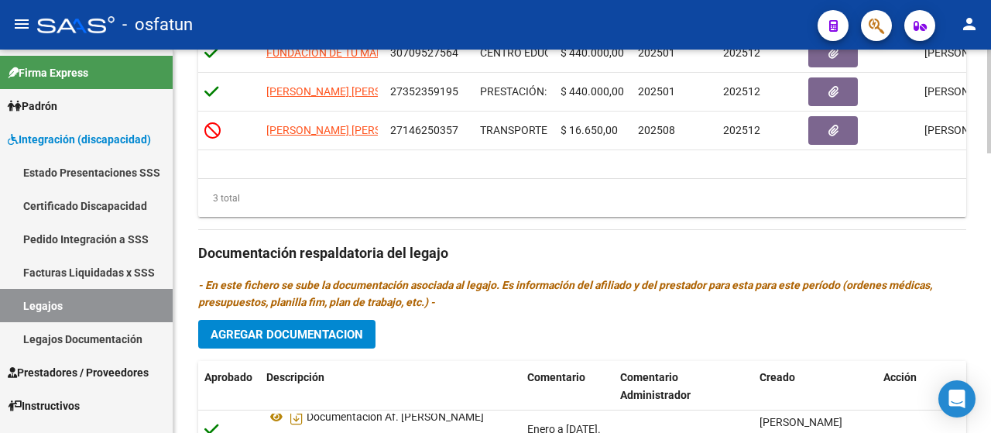
scroll to position [804, 0]
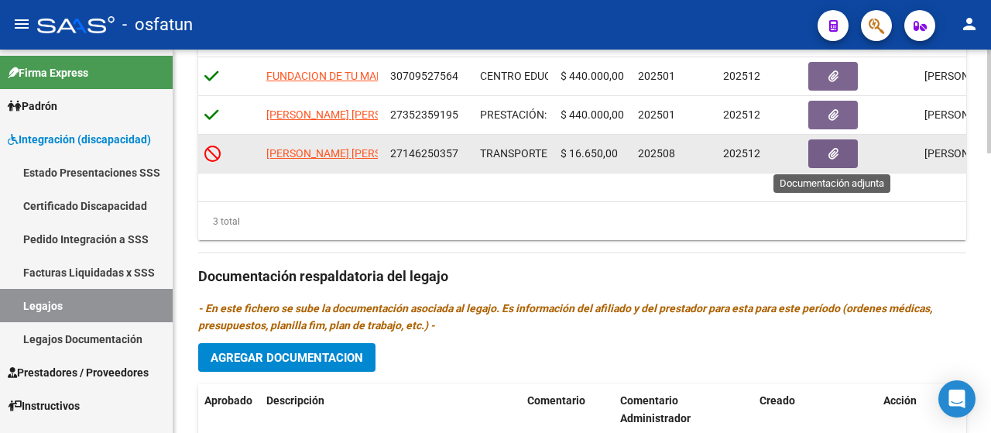
click at [843, 148] on button "button" at bounding box center [834, 153] width 50 height 29
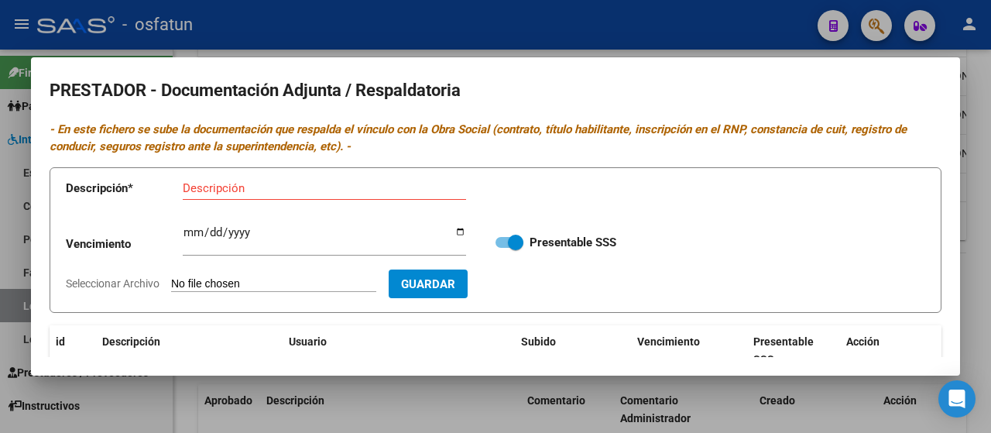
click at [970, 145] on div at bounding box center [495, 216] width 991 height 433
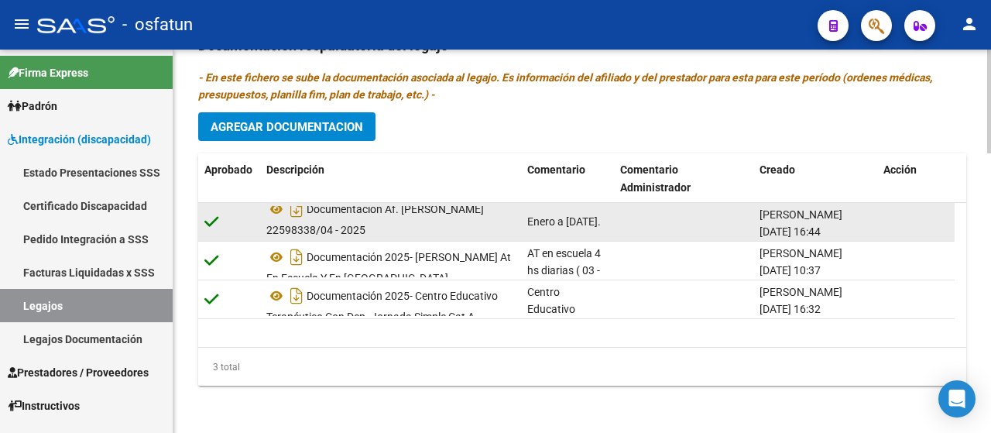
scroll to position [1036, 0]
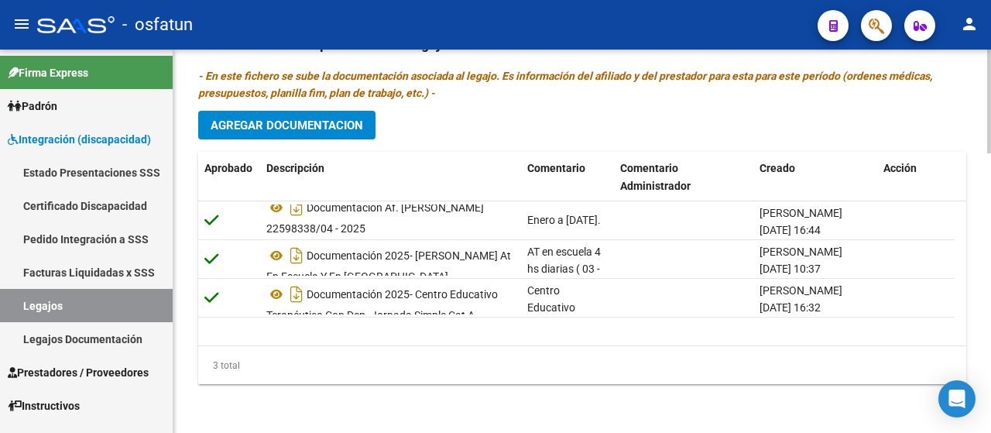
click at [310, 123] on span "Agregar Documentacion" at bounding box center [287, 126] width 153 height 14
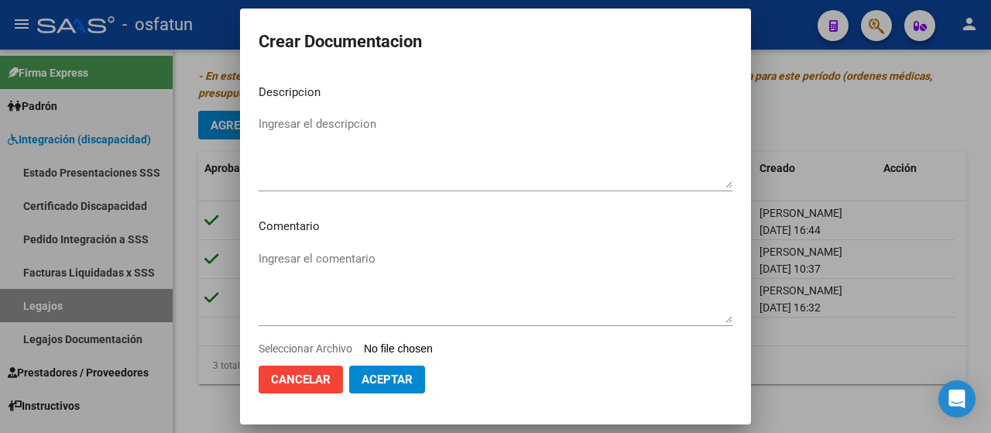
click at [434, 349] on input "Seleccionar Archivo" at bounding box center [466, 349] width 205 height 15
click at [443, 352] on input "Seleccionar Archivo" at bounding box center [466, 349] width 205 height 15
type input "C:\fakepath\[PERSON_NAME].pdf"
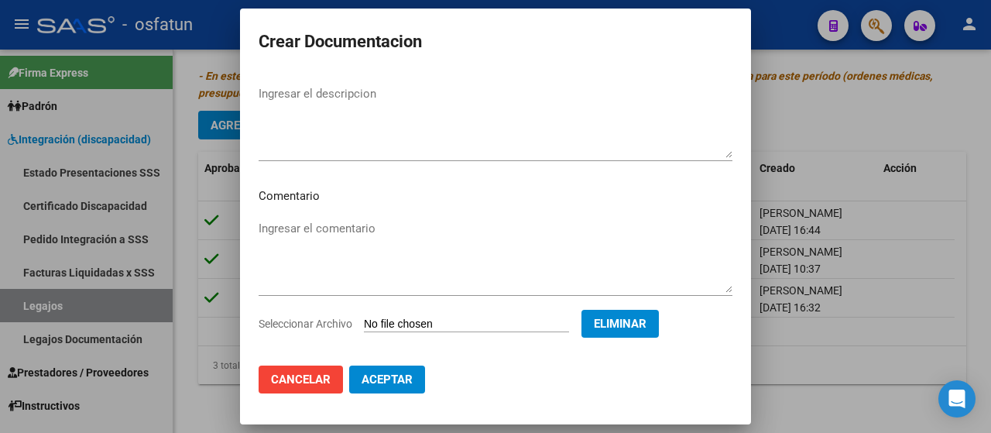
scroll to position [46, 0]
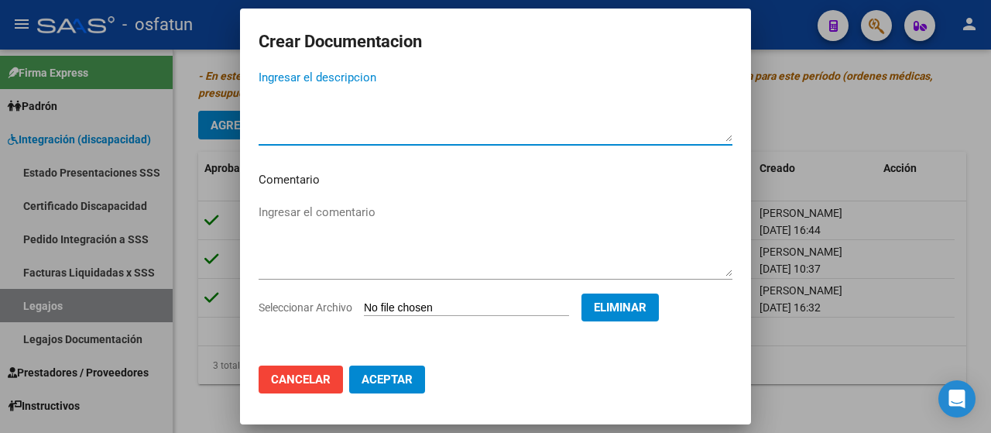
click at [295, 125] on textarea "Ingresar el descripcion" at bounding box center [496, 105] width 474 height 73
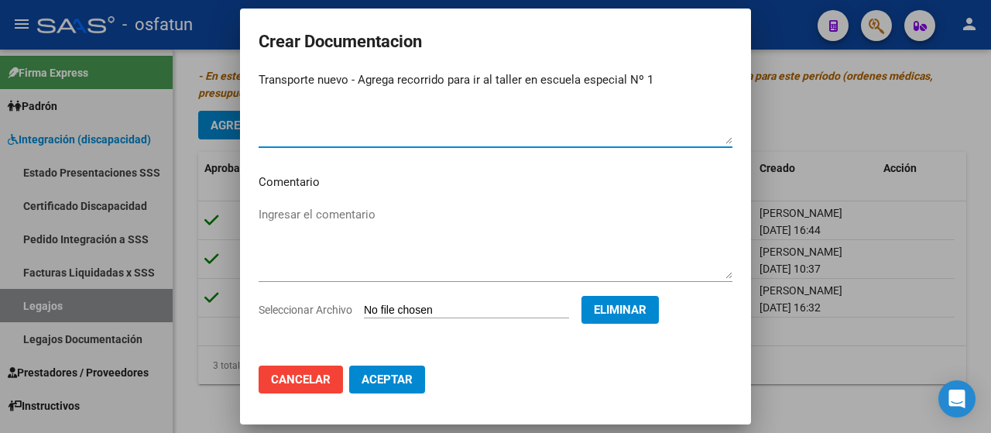
type textarea "Transporte nuevo - Agrega recorrido para ir al taller en escuela especial Nº 1"
click at [455, 242] on textarea "Ingresar el comentario" at bounding box center [496, 242] width 474 height 73
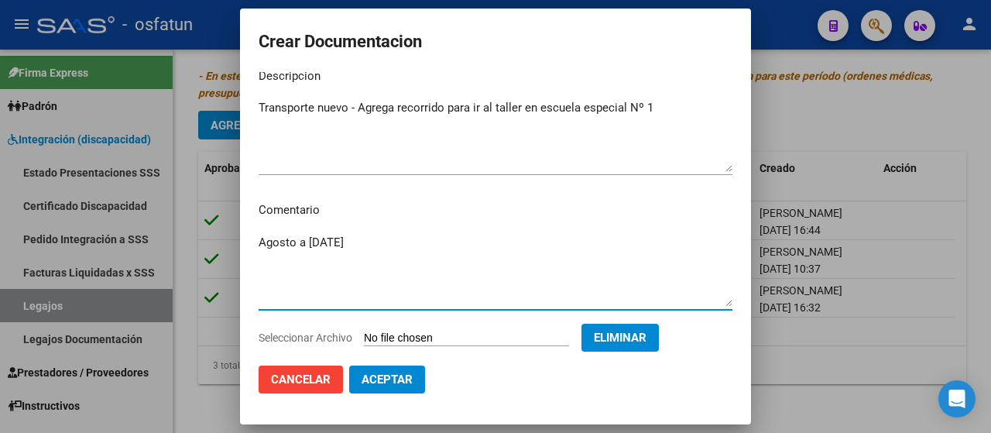
scroll to position [0, 0]
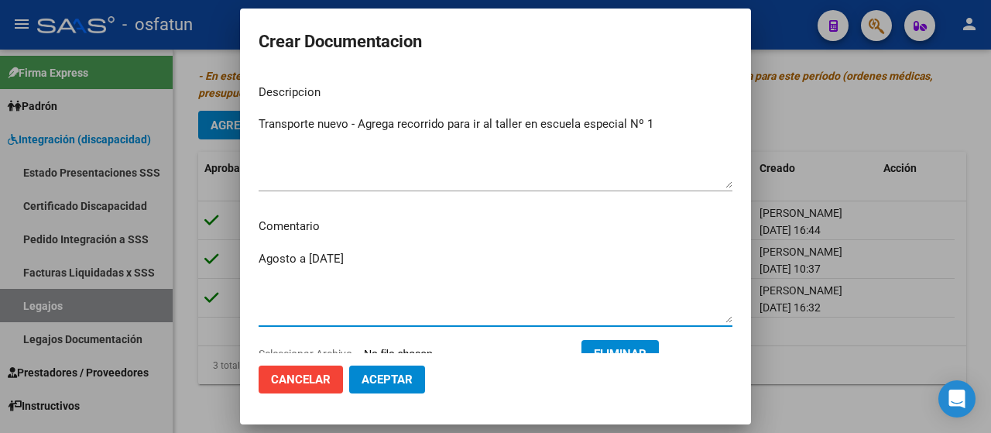
type textarea "Agosto a [DATE]"
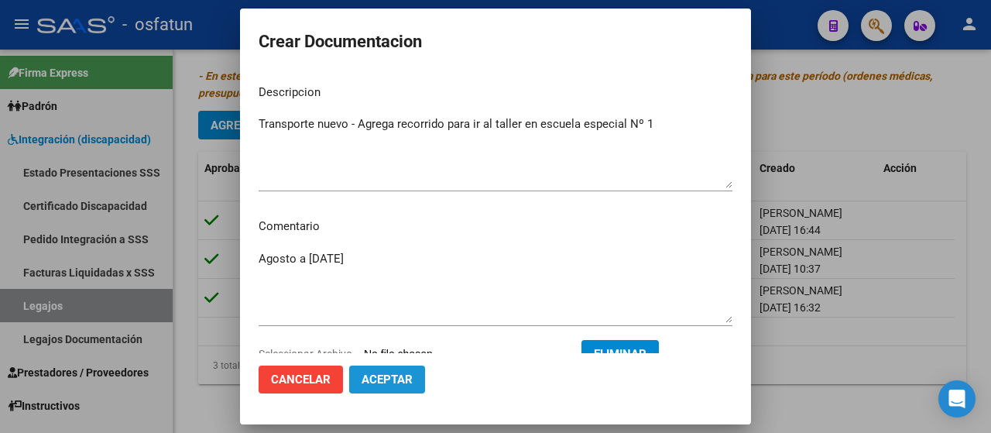
click at [383, 376] on span "Aceptar" at bounding box center [387, 380] width 51 height 14
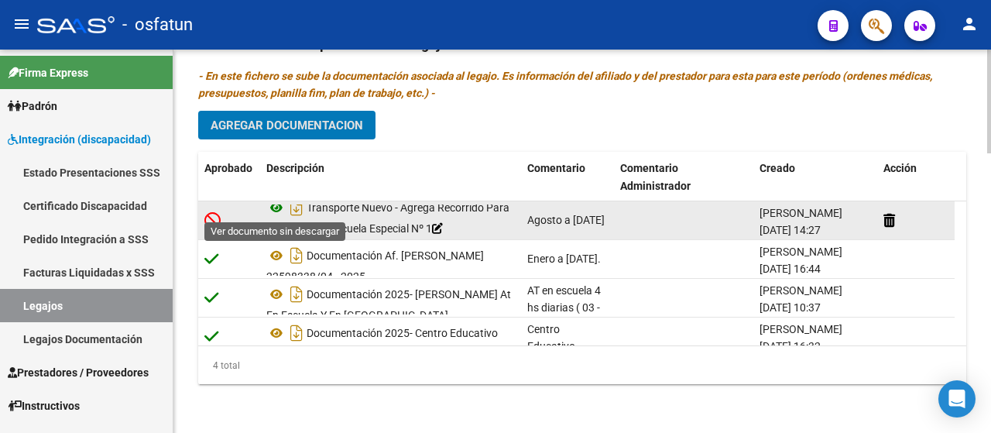
click at [279, 213] on icon at bounding box center [276, 207] width 20 height 19
